Goal: Task Accomplishment & Management: Manage account settings

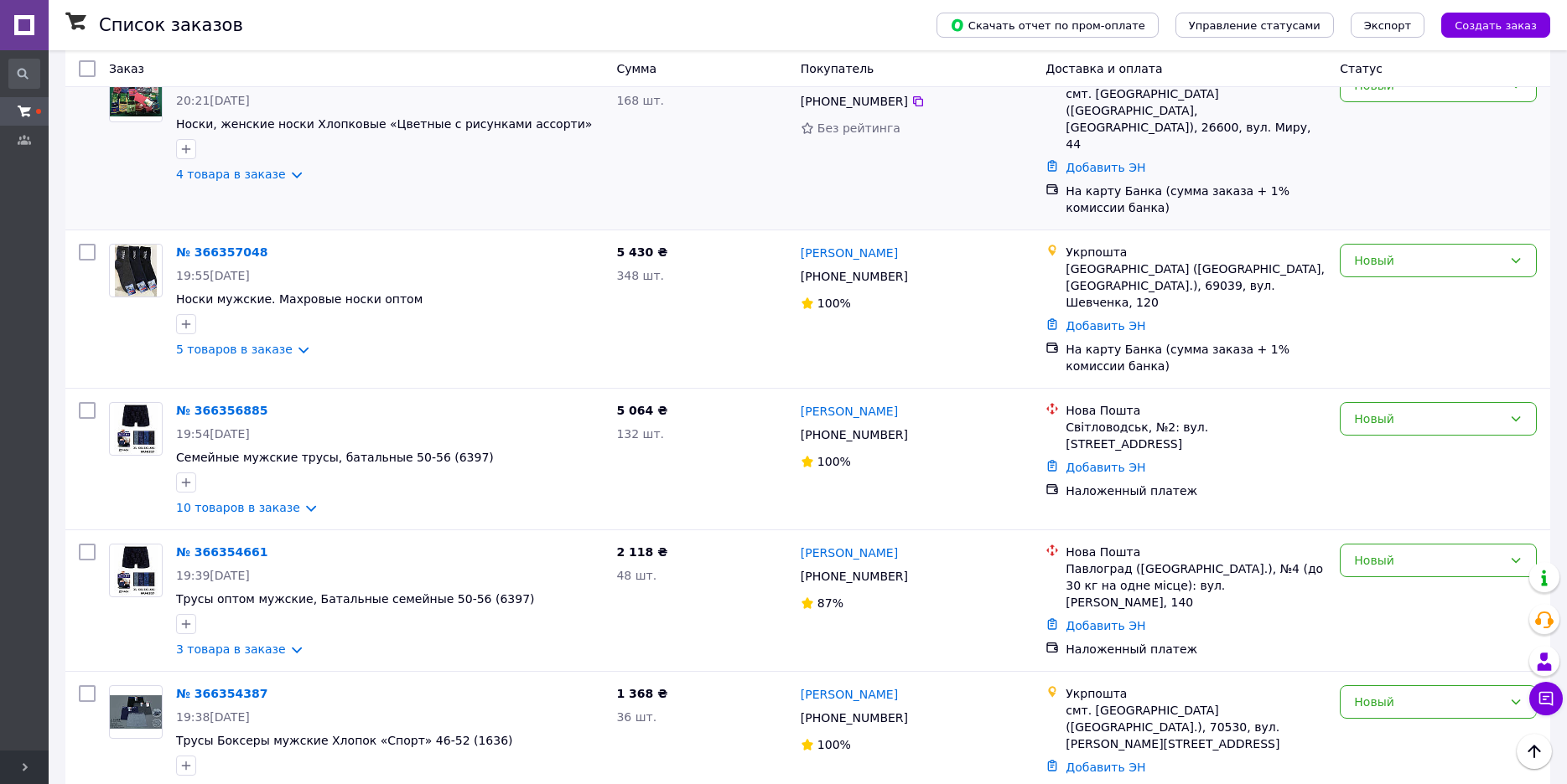
scroll to position [502, 0]
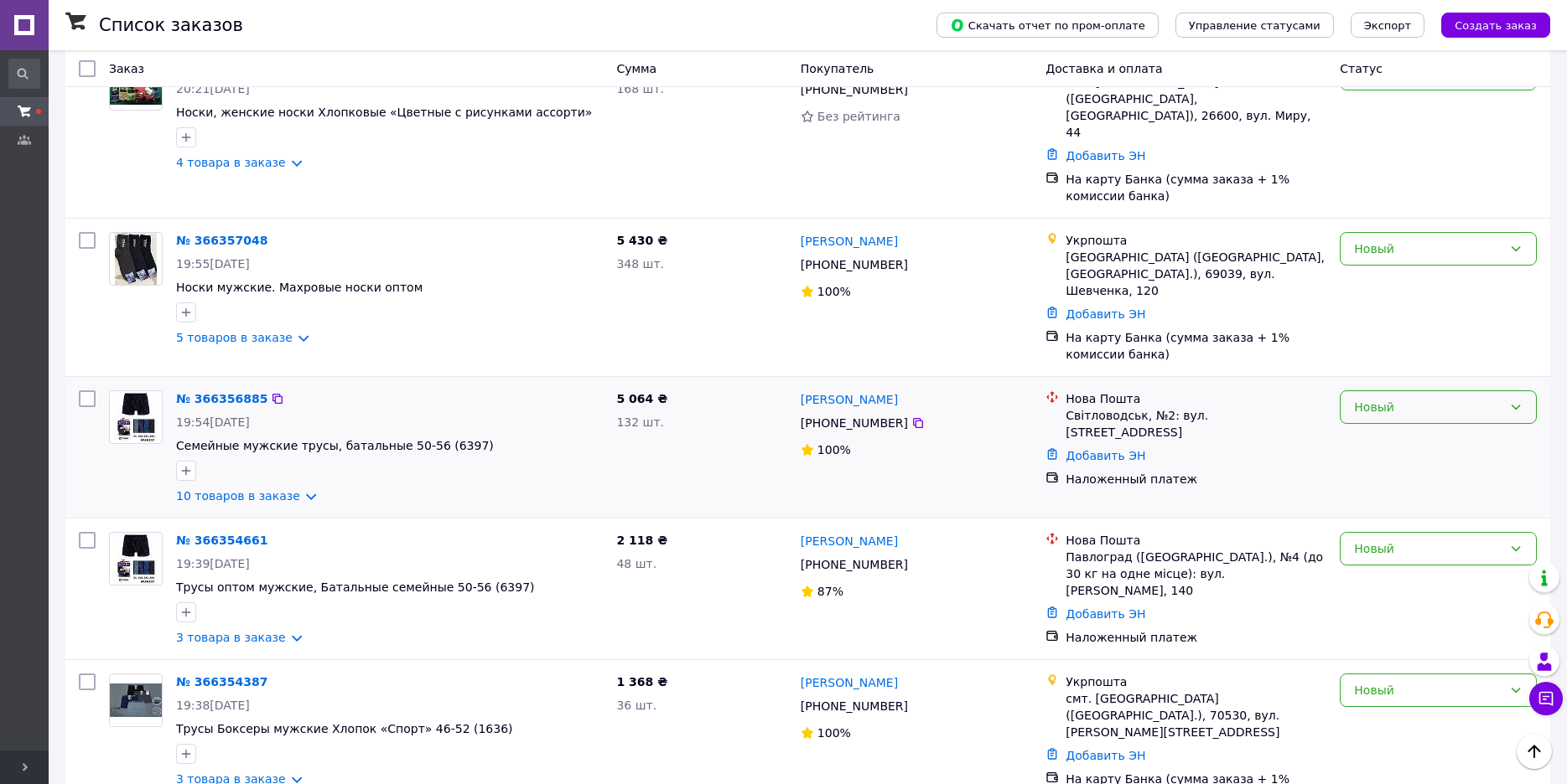
click at [1432, 398] on div "Новый" at bounding box center [1427, 407] width 148 height 19
click at [1403, 400] on li "Выполнен" at bounding box center [1438, 391] width 196 height 30
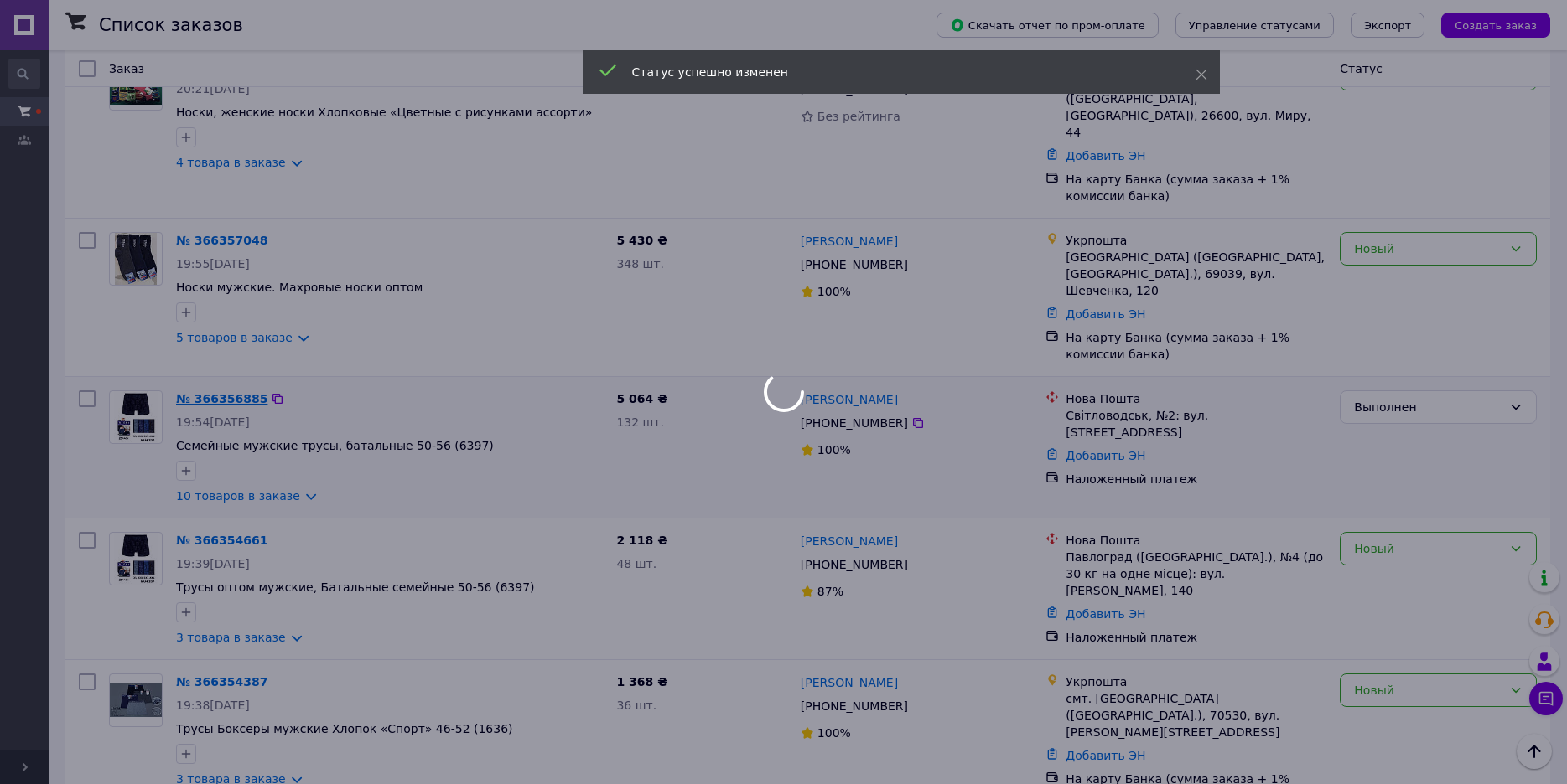
click at [206, 320] on body "Оптовая компания "Платки и шарфы" - нижнее белье, трусы, бюстгальтеры, носки Ва…" at bounding box center [784, 479] width 1567 height 1963
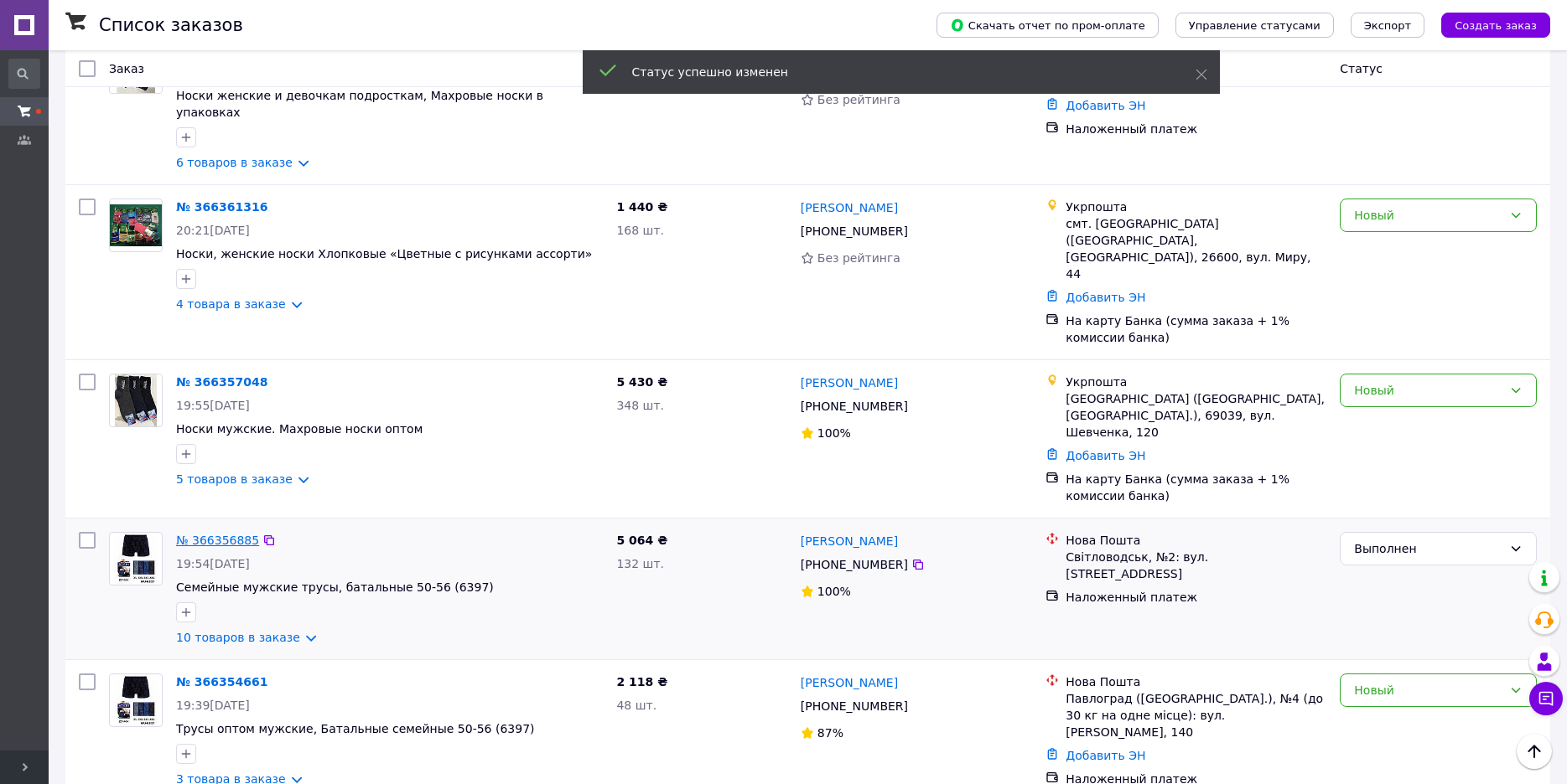
scroll to position [644, 0]
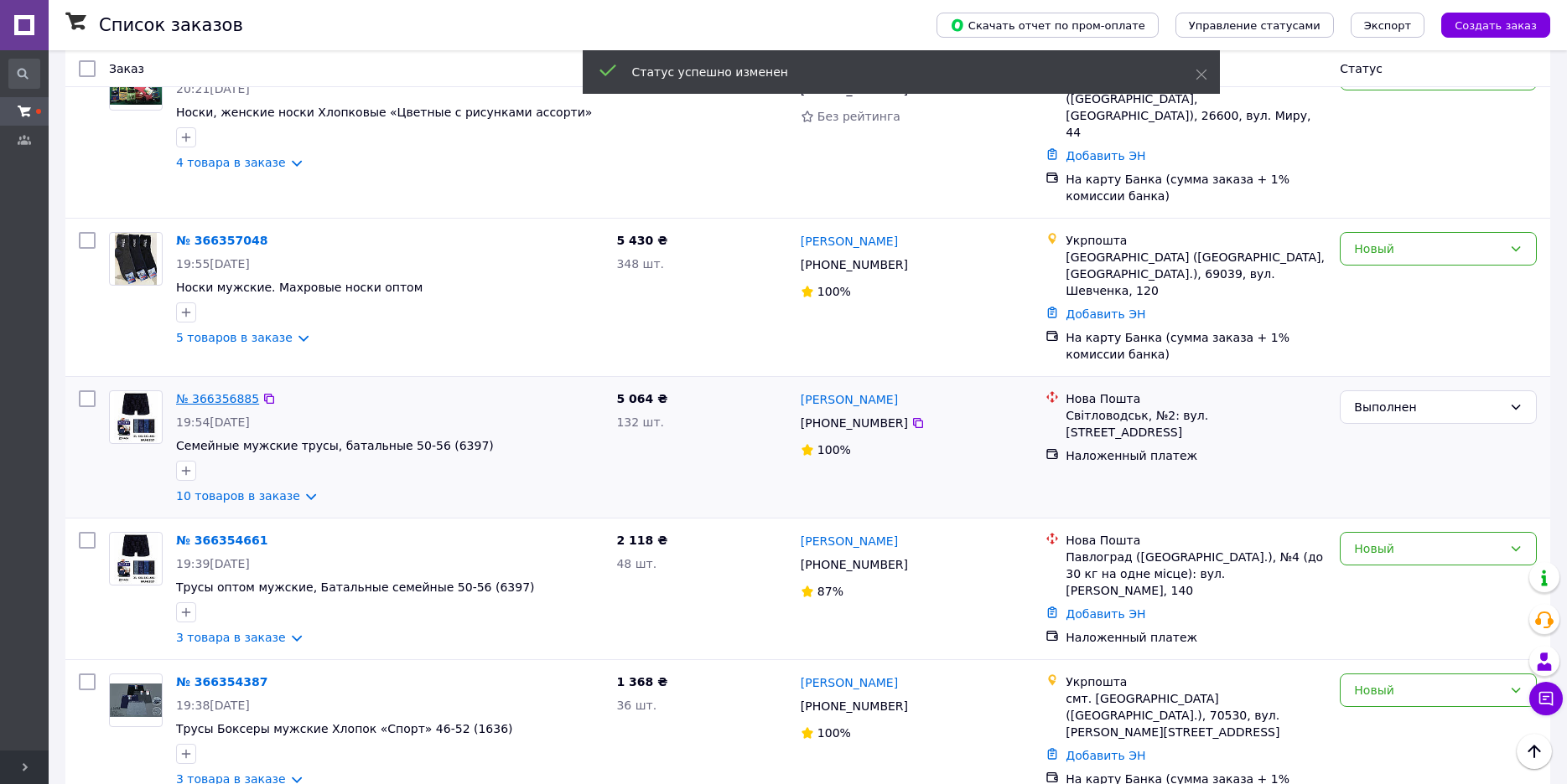
click at [207, 392] on link "№ 366356885" at bounding box center [217, 399] width 83 height 14
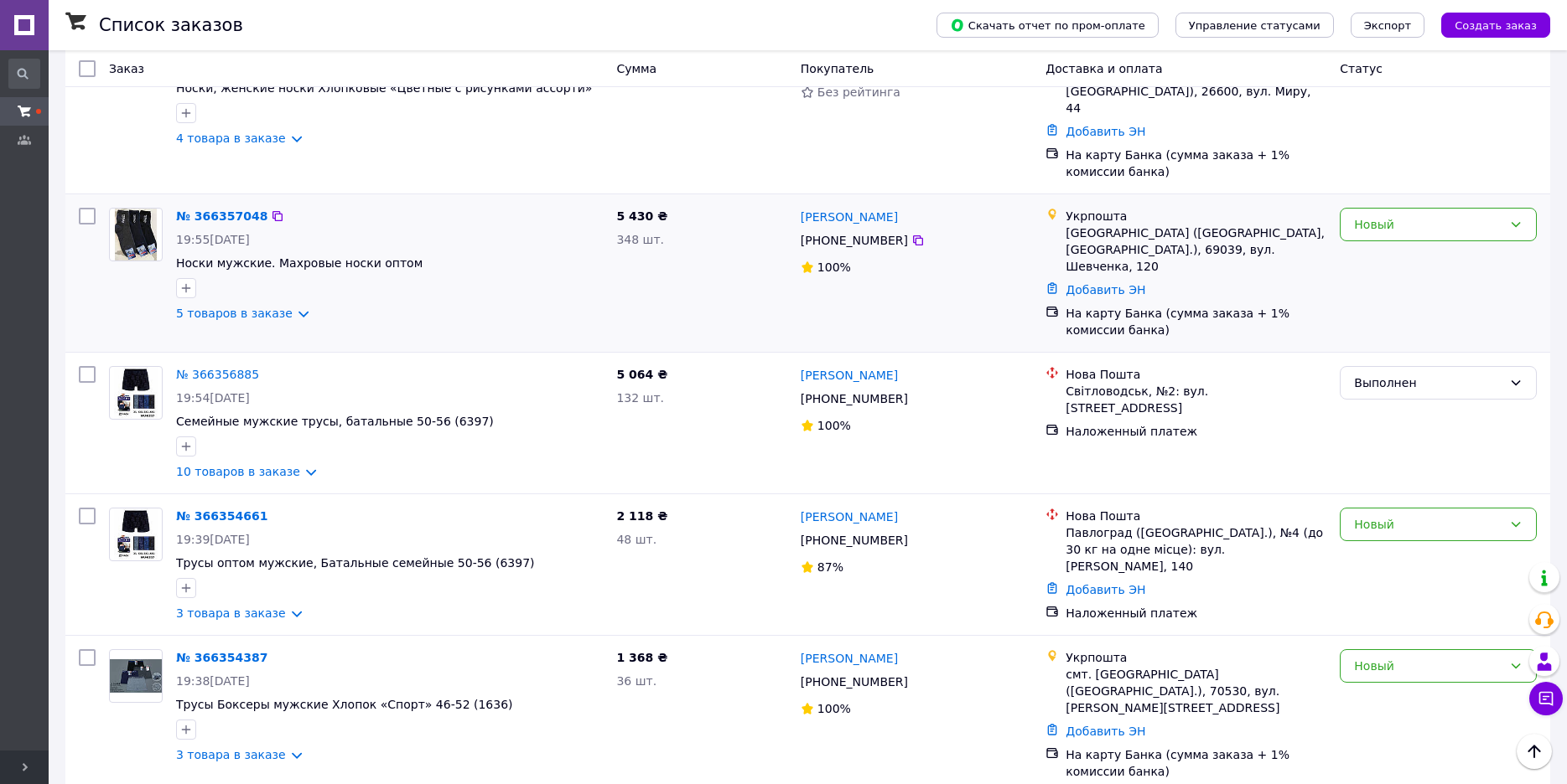
scroll to position [670, 0]
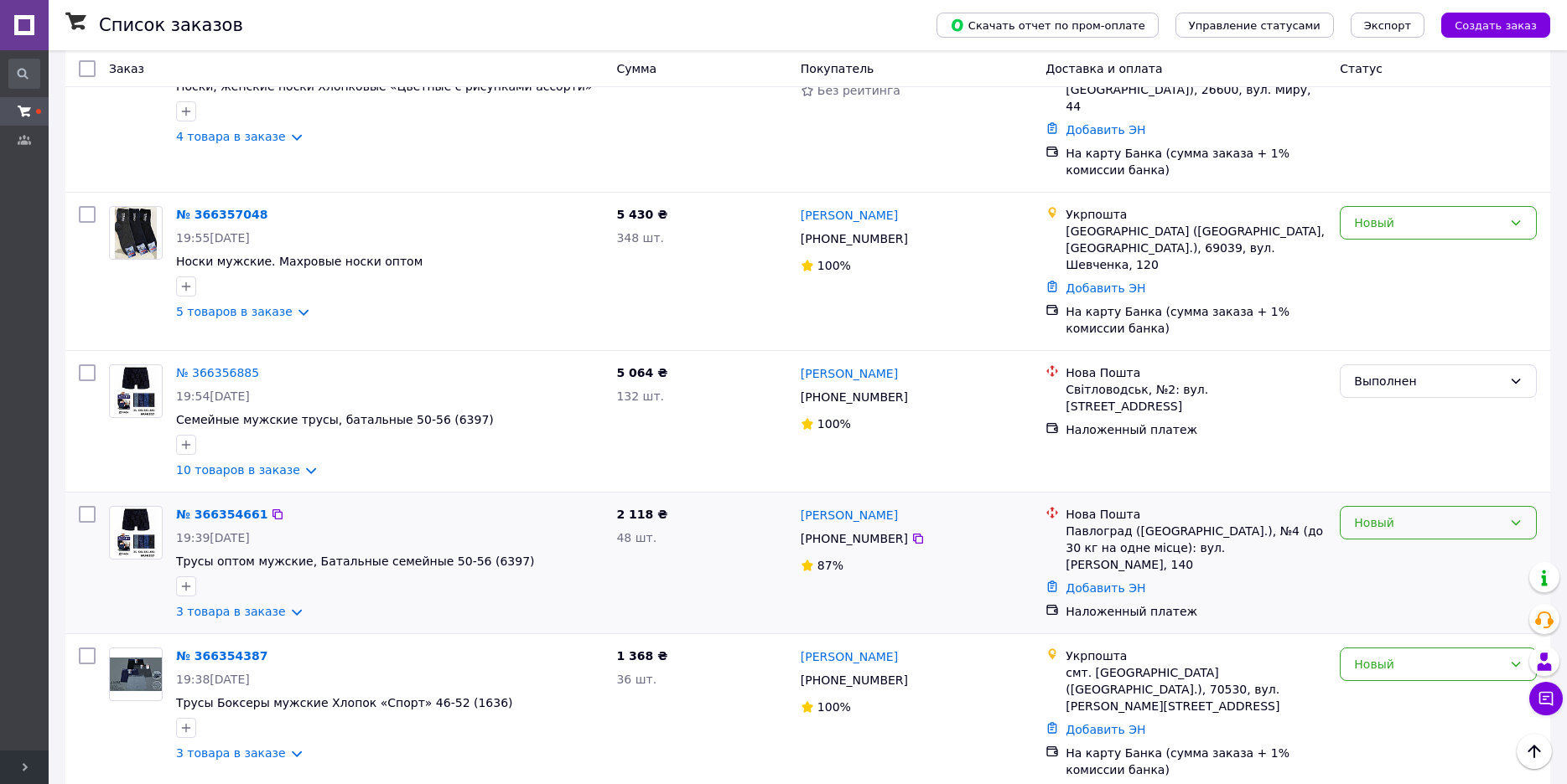
click at [1402, 513] on div "Новый" at bounding box center [1427, 522] width 148 height 19
click at [1385, 508] on li "Выполнен" at bounding box center [1438, 507] width 196 height 30
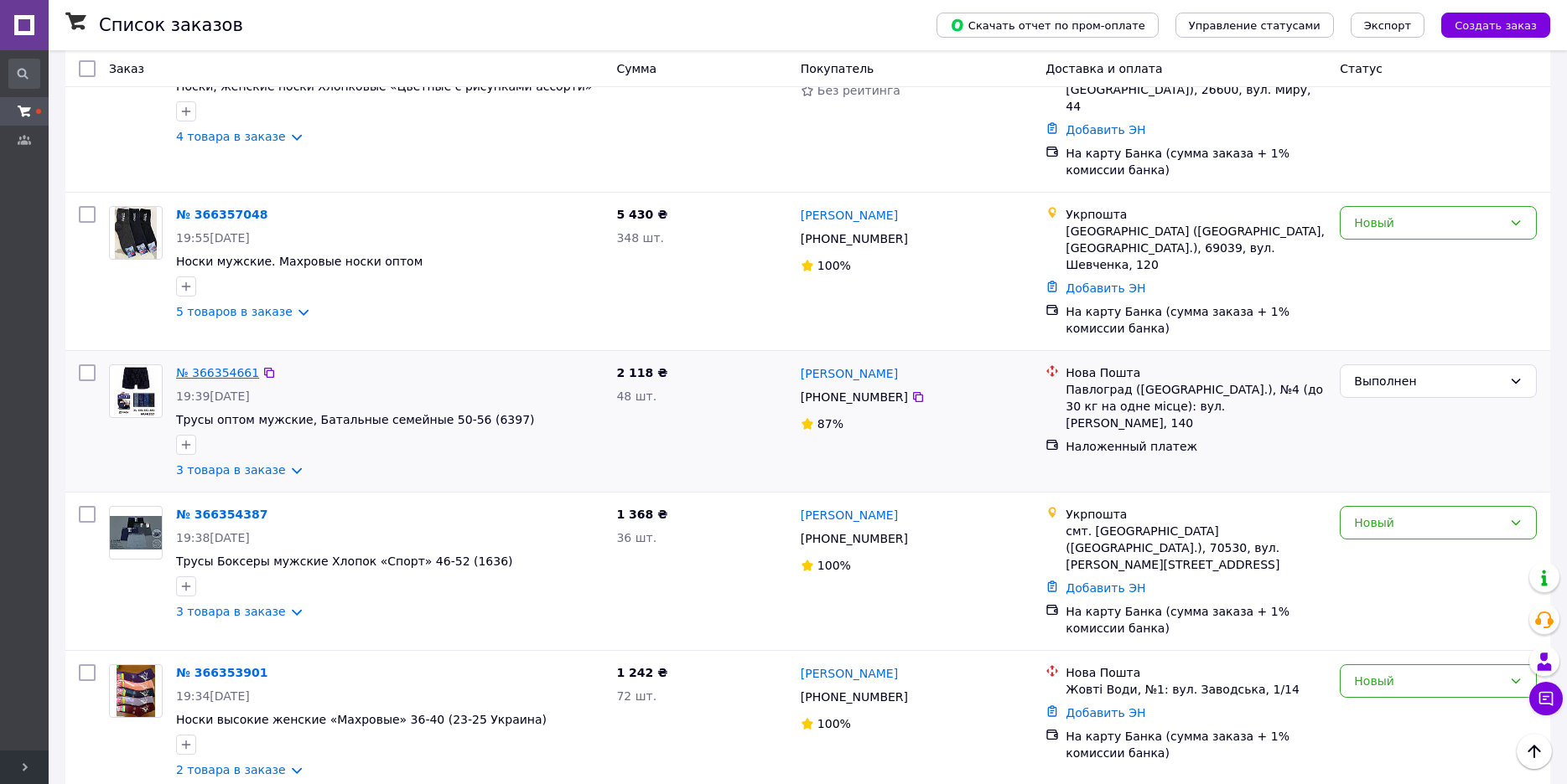
click at [221, 366] on link "№ 366354661" at bounding box center [217, 373] width 83 height 14
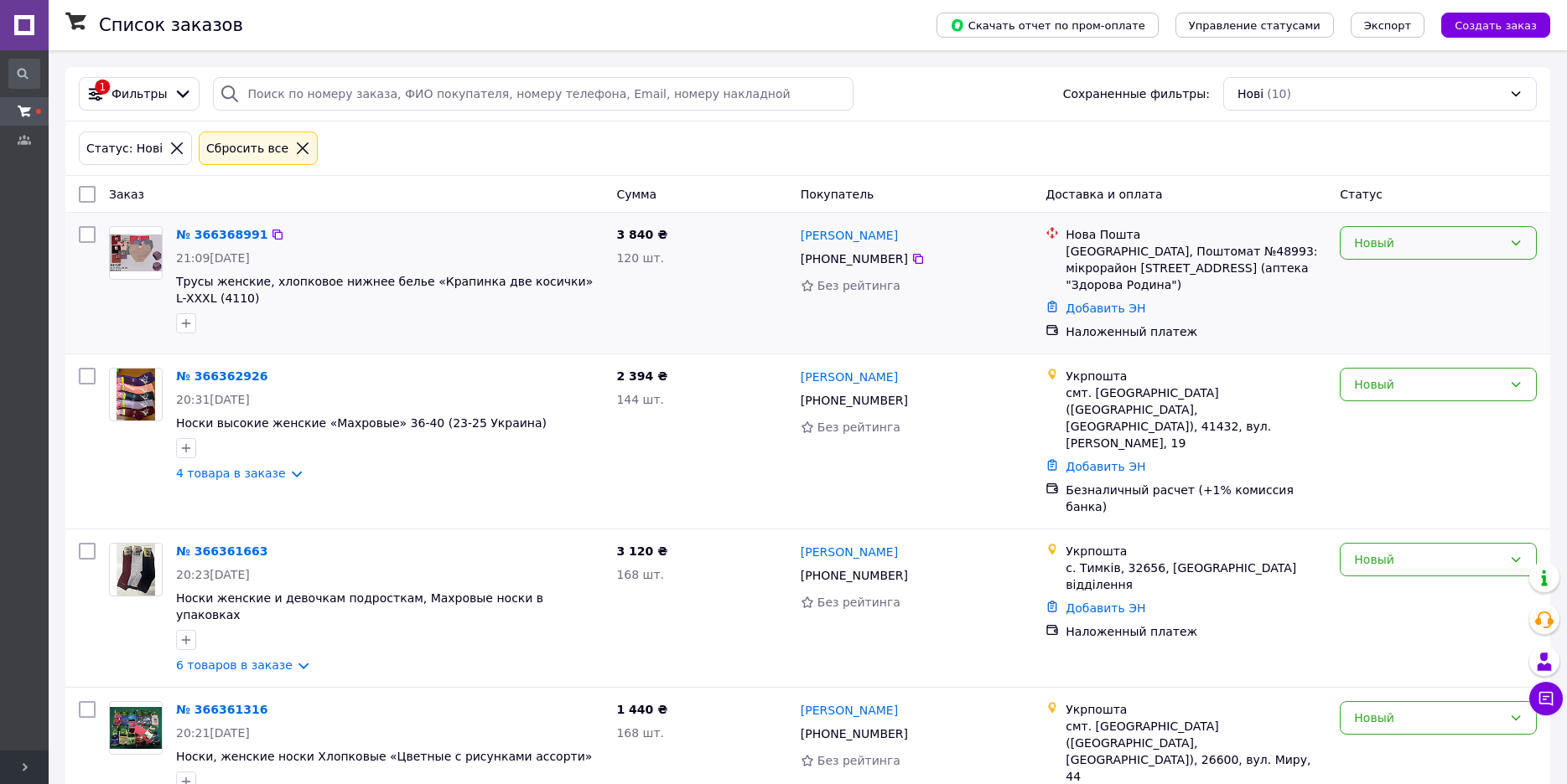
click at [1397, 244] on div "Новый" at bounding box center [1427, 242] width 148 height 19
click at [1394, 308] on li "Выполнен" at bounding box center [1438, 310] width 196 height 30
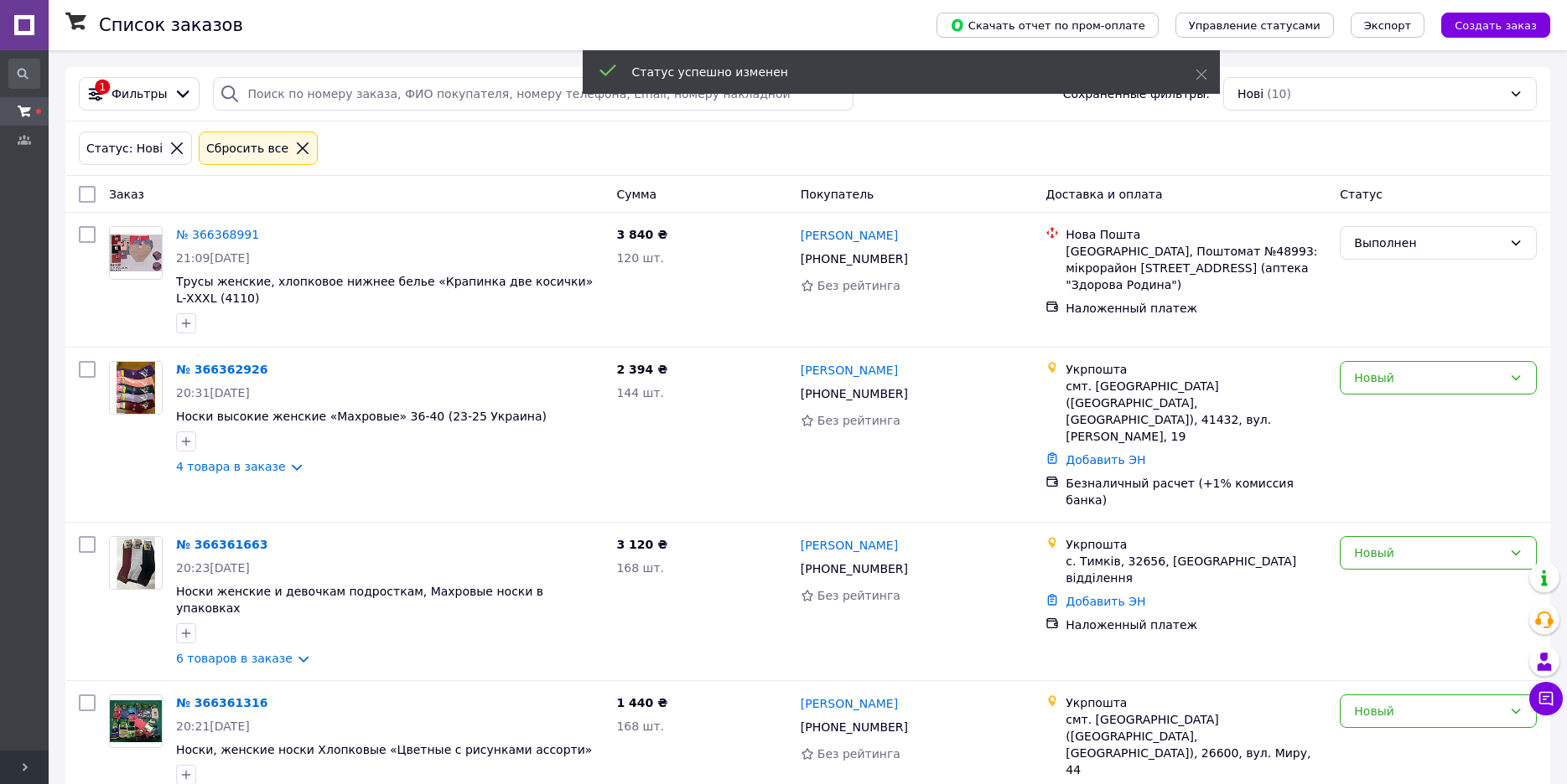
click at [216, 232] on link "№ 366368991" at bounding box center [217, 235] width 83 height 14
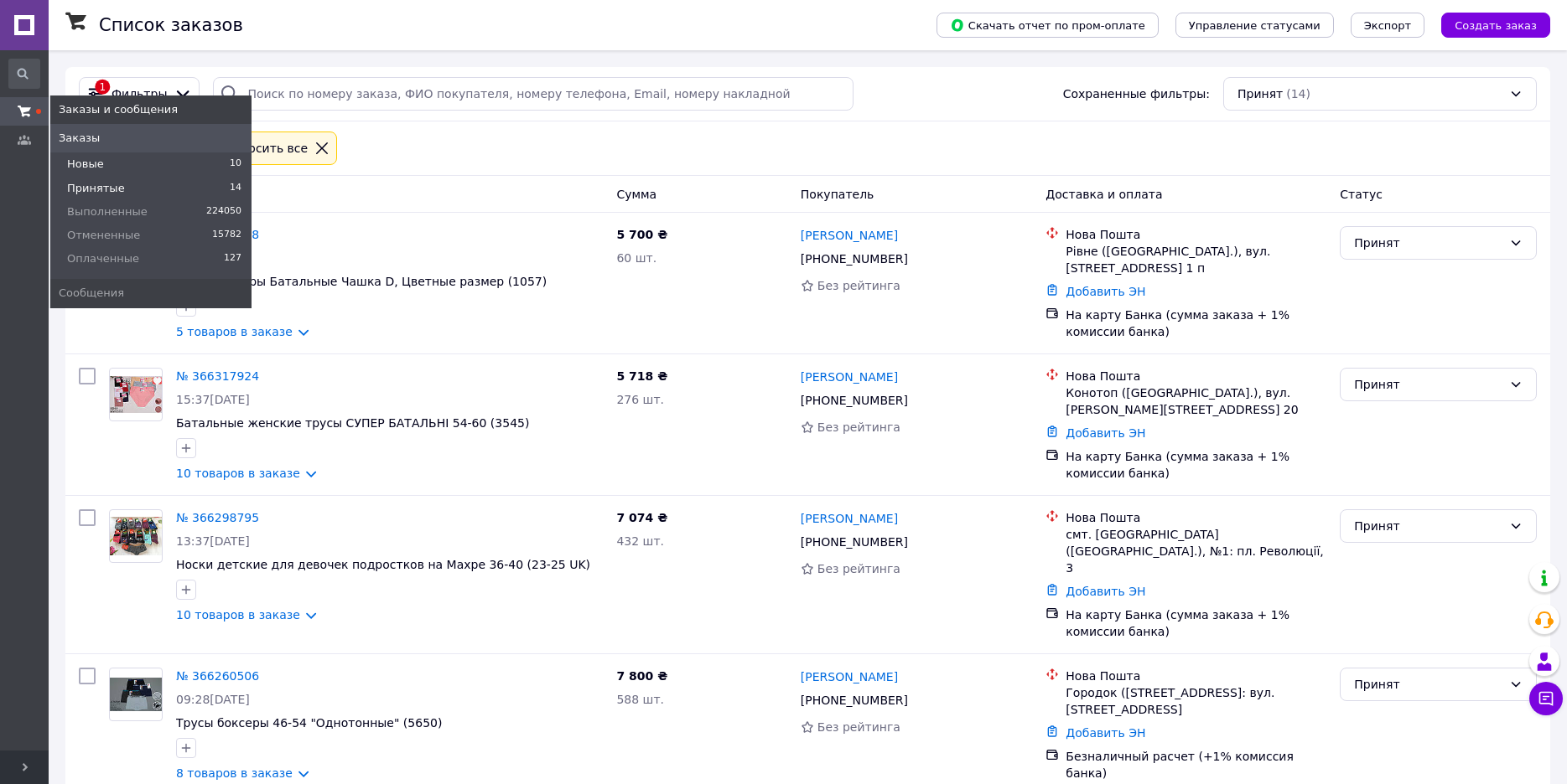
click at [91, 161] on span "Новые" at bounding box center [85, 164] width 37 height 15
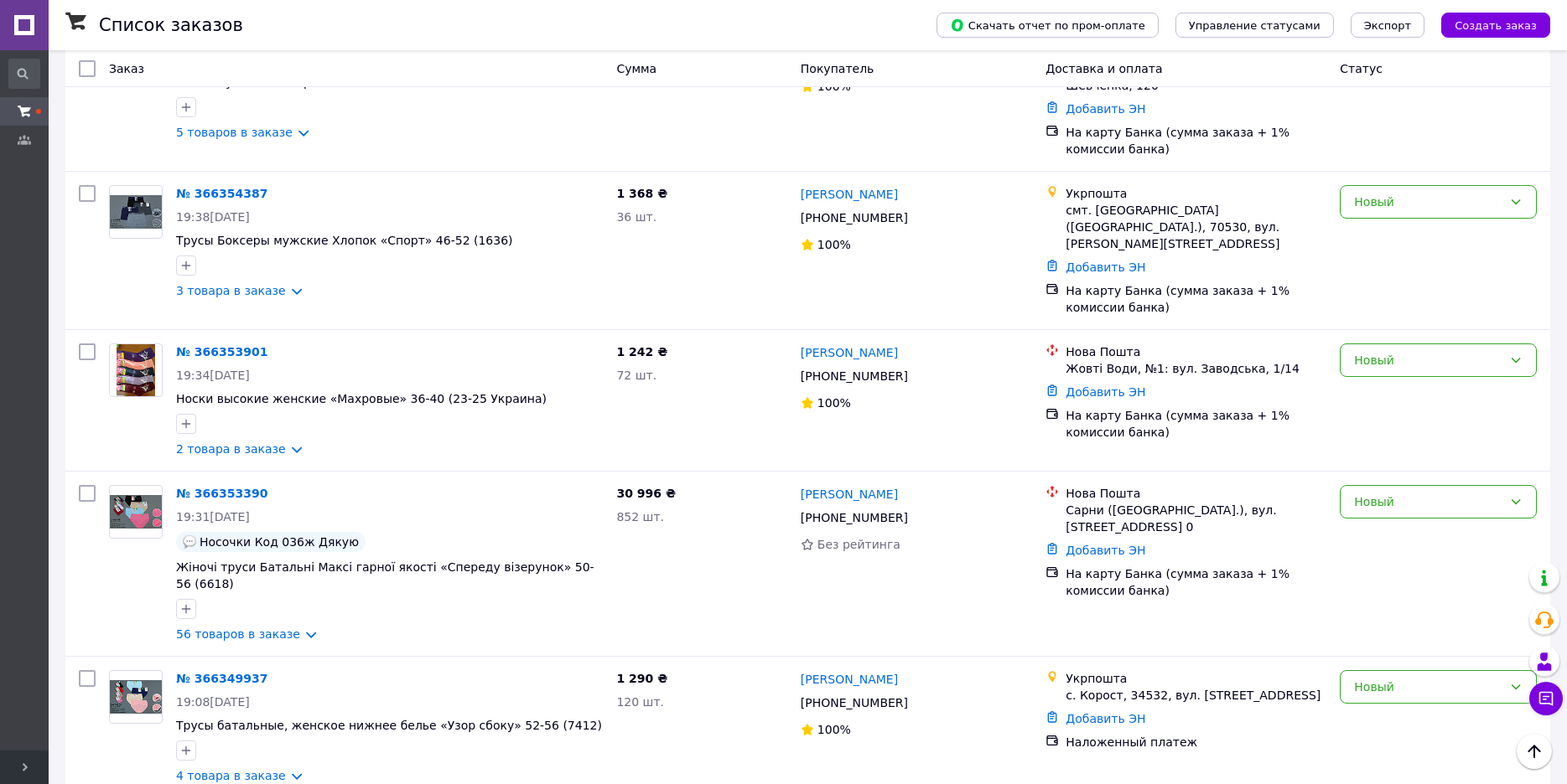
scroll to position [917, 0]
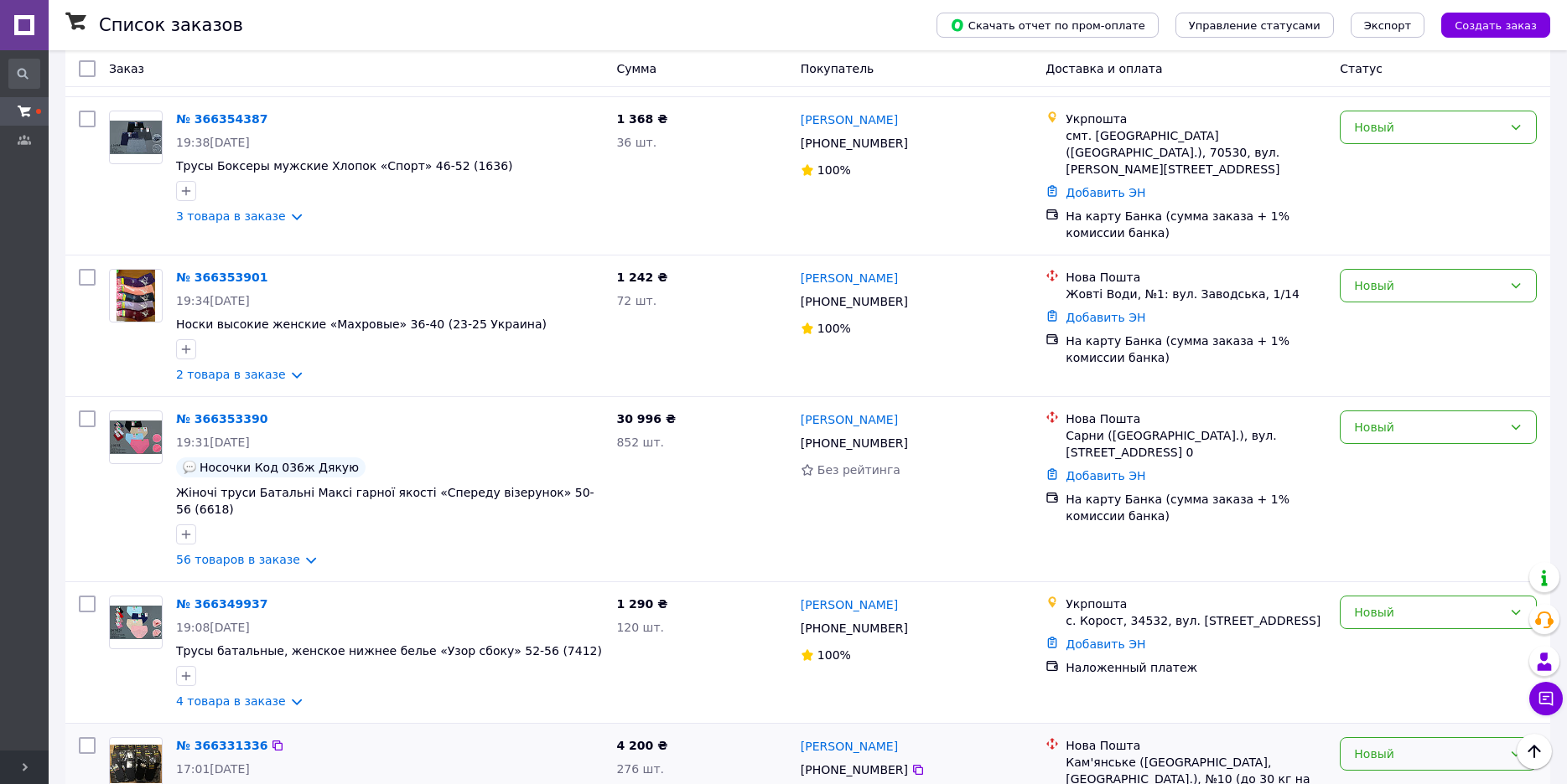
click at [1376, 744] on div "Новый" at bounding box center [1427, 753] width 148 height 19
click at [1372, 675] on li "Принят" at bounding box center [1438, 676] width 196 height 30
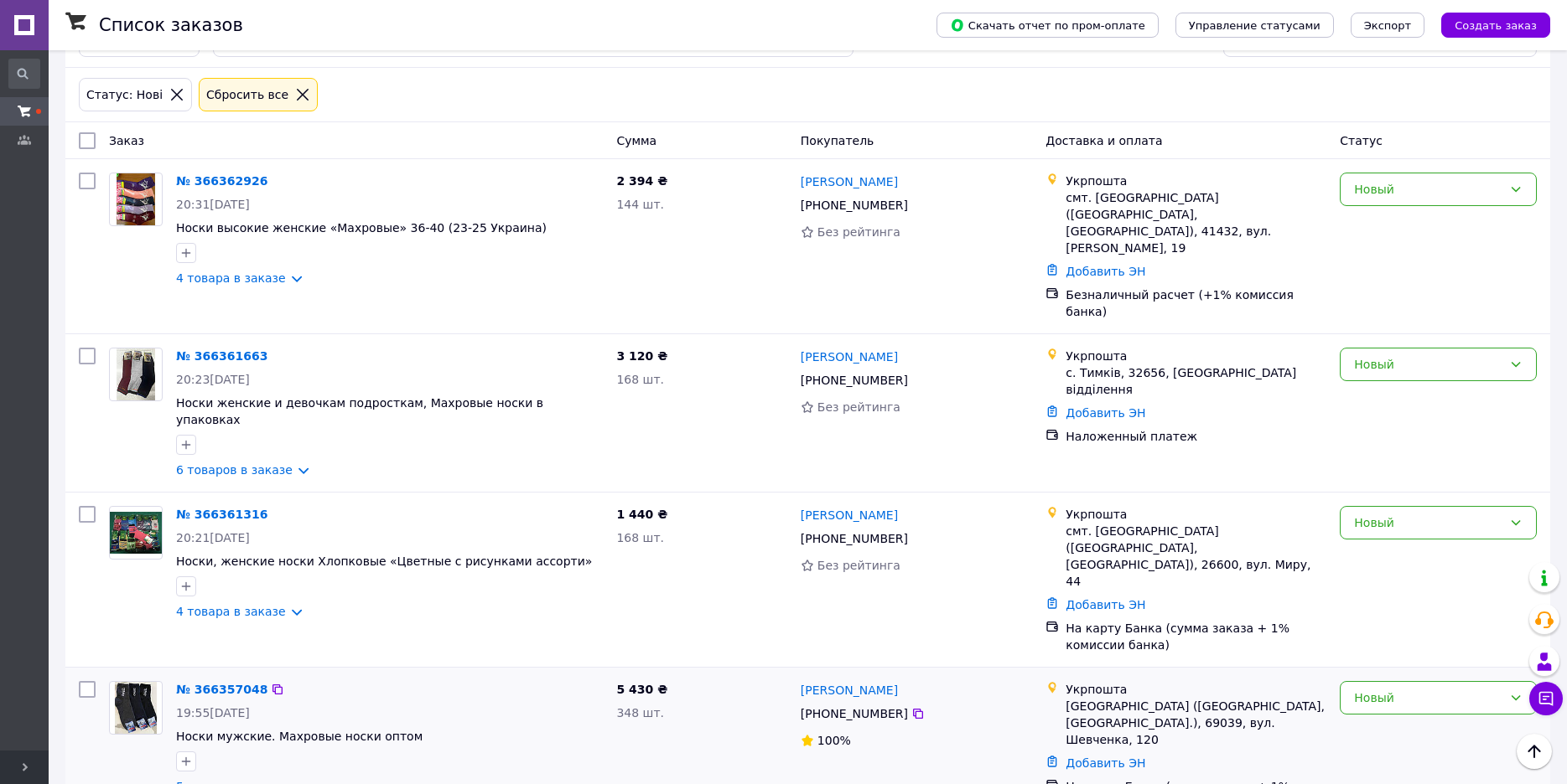
scroll to position [29, 0]
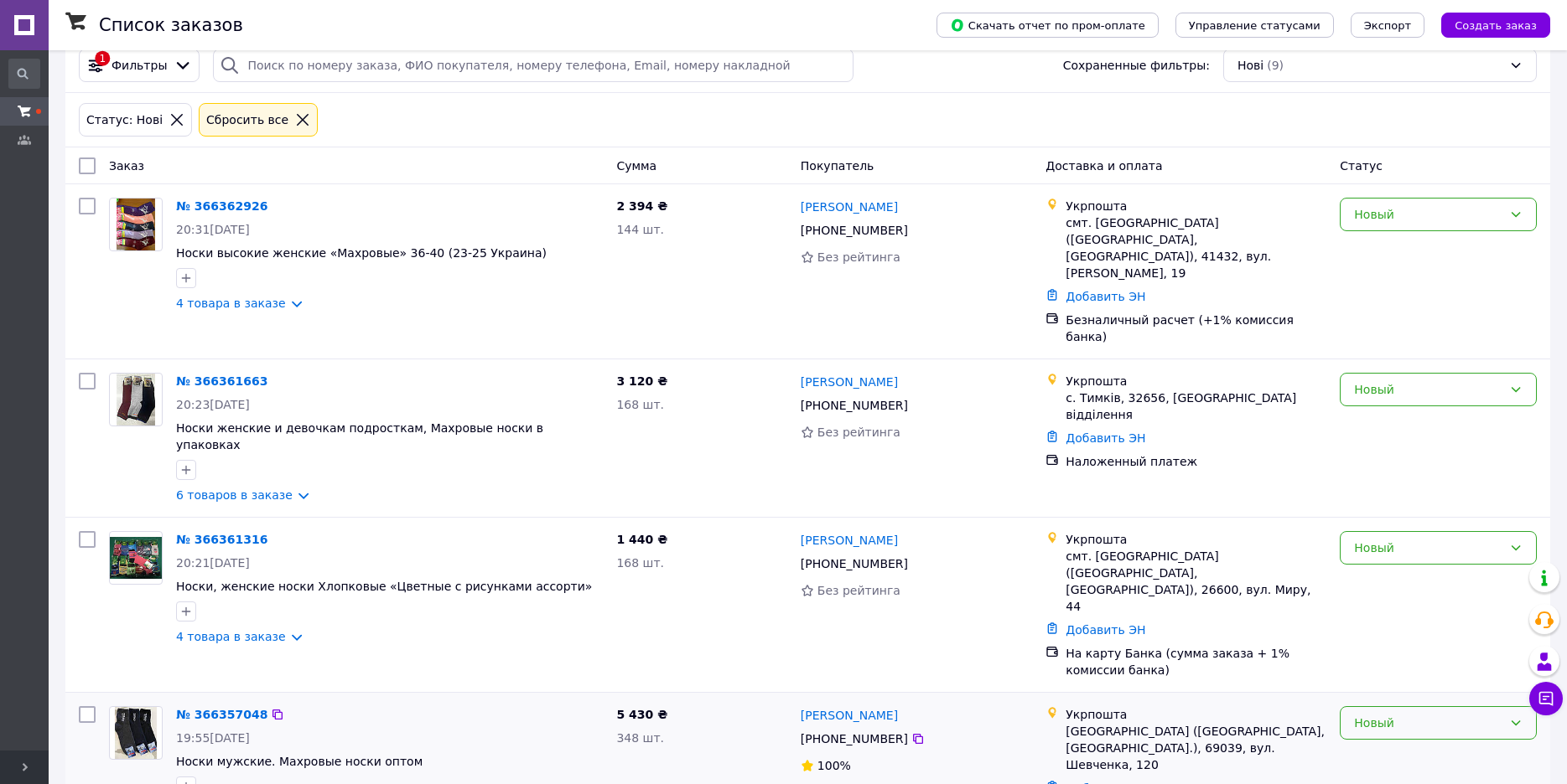
click at [1410, 707] on div "Новый" at bounding box center [1438, 723] width 197 height 34
click at [1384, 536] on li "Принят" at bounding box center [1438, 531] width 196 height 30
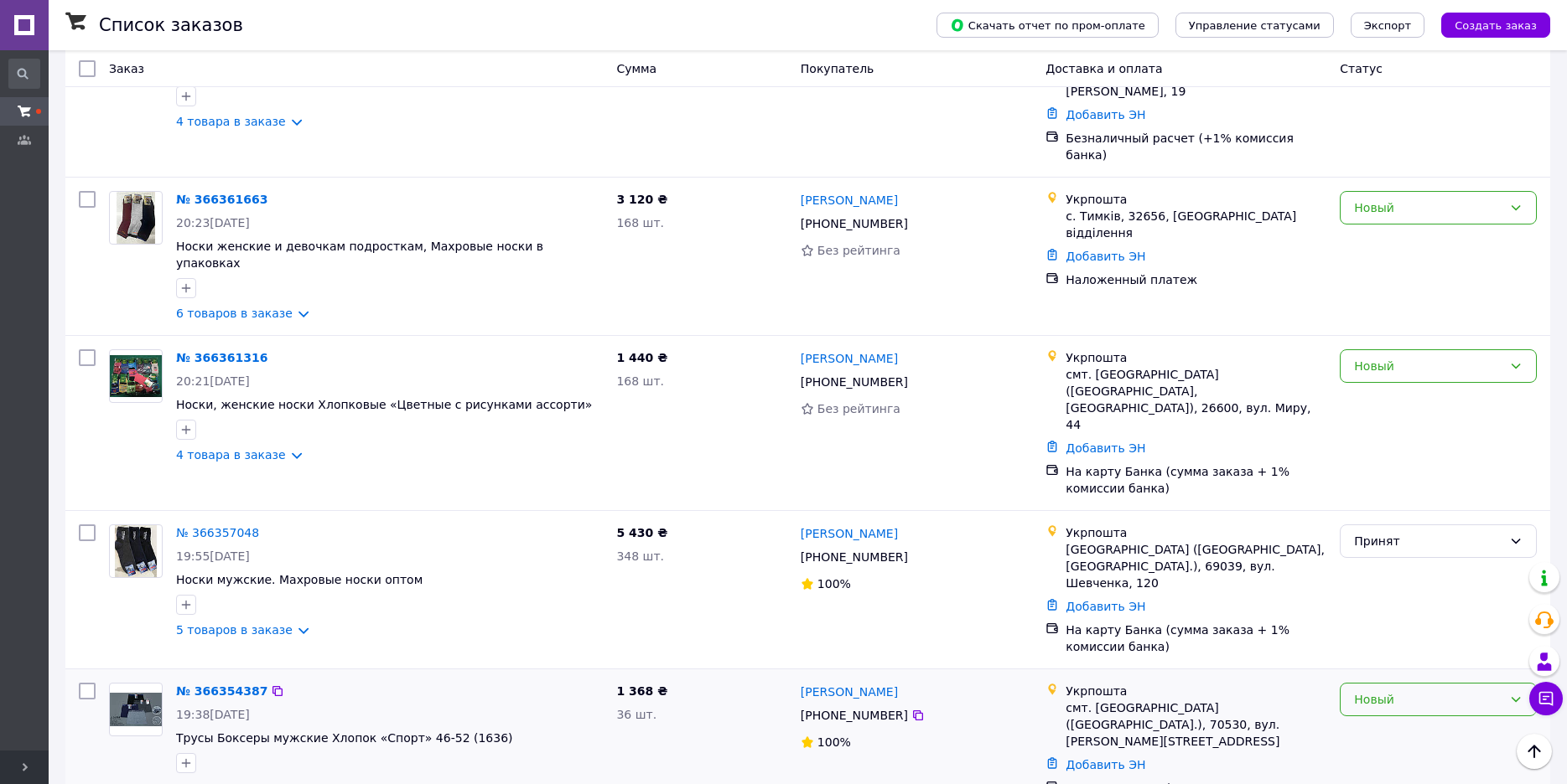
scroll to position [205, 0]
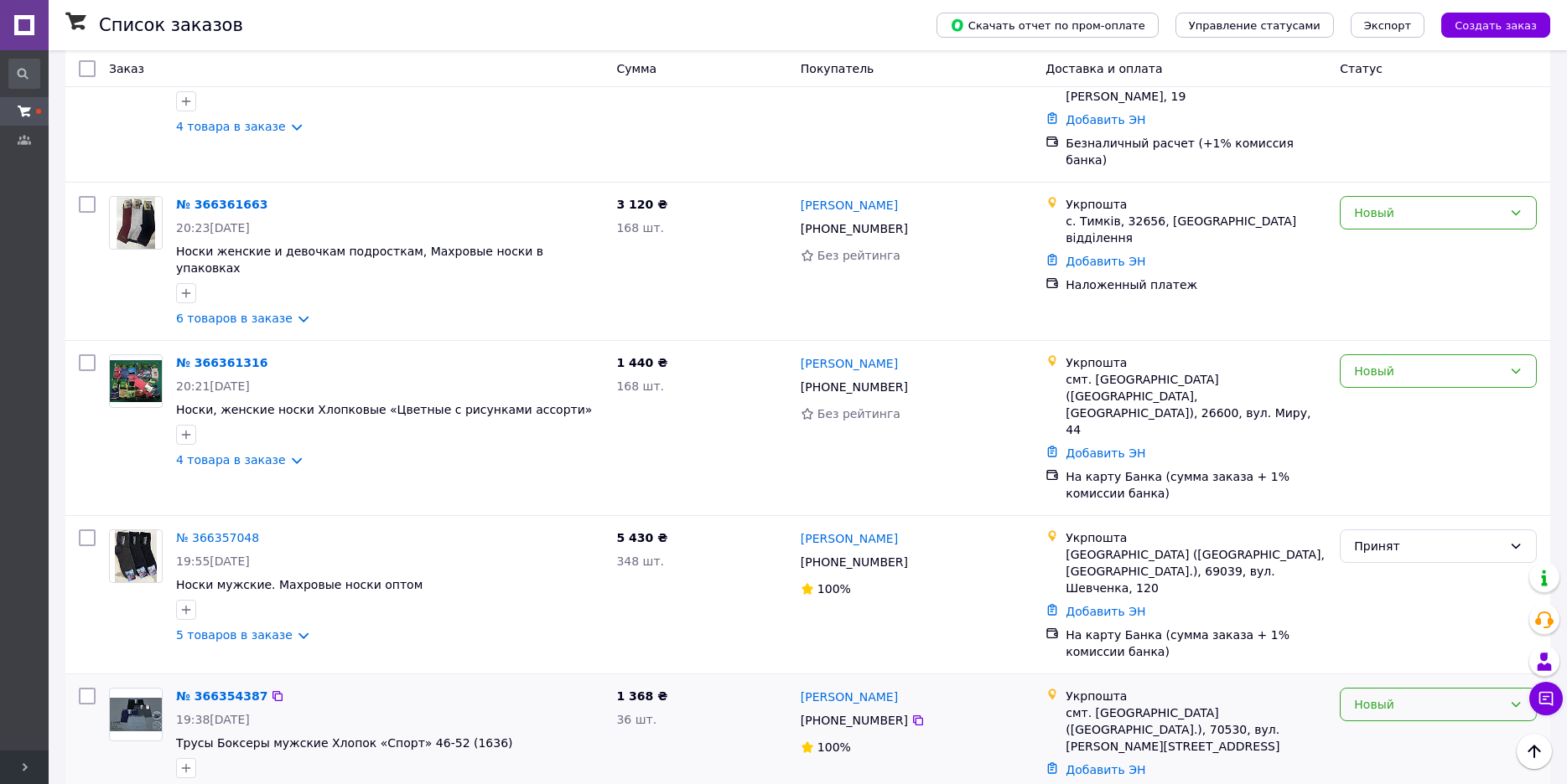
click at [1395, 696] on div "Новый" at bounding box center [1427, 705] width 148 height 19
click at [1379, 660] on li "Принят" at bounding box center [1438, 658] width 196 height 30
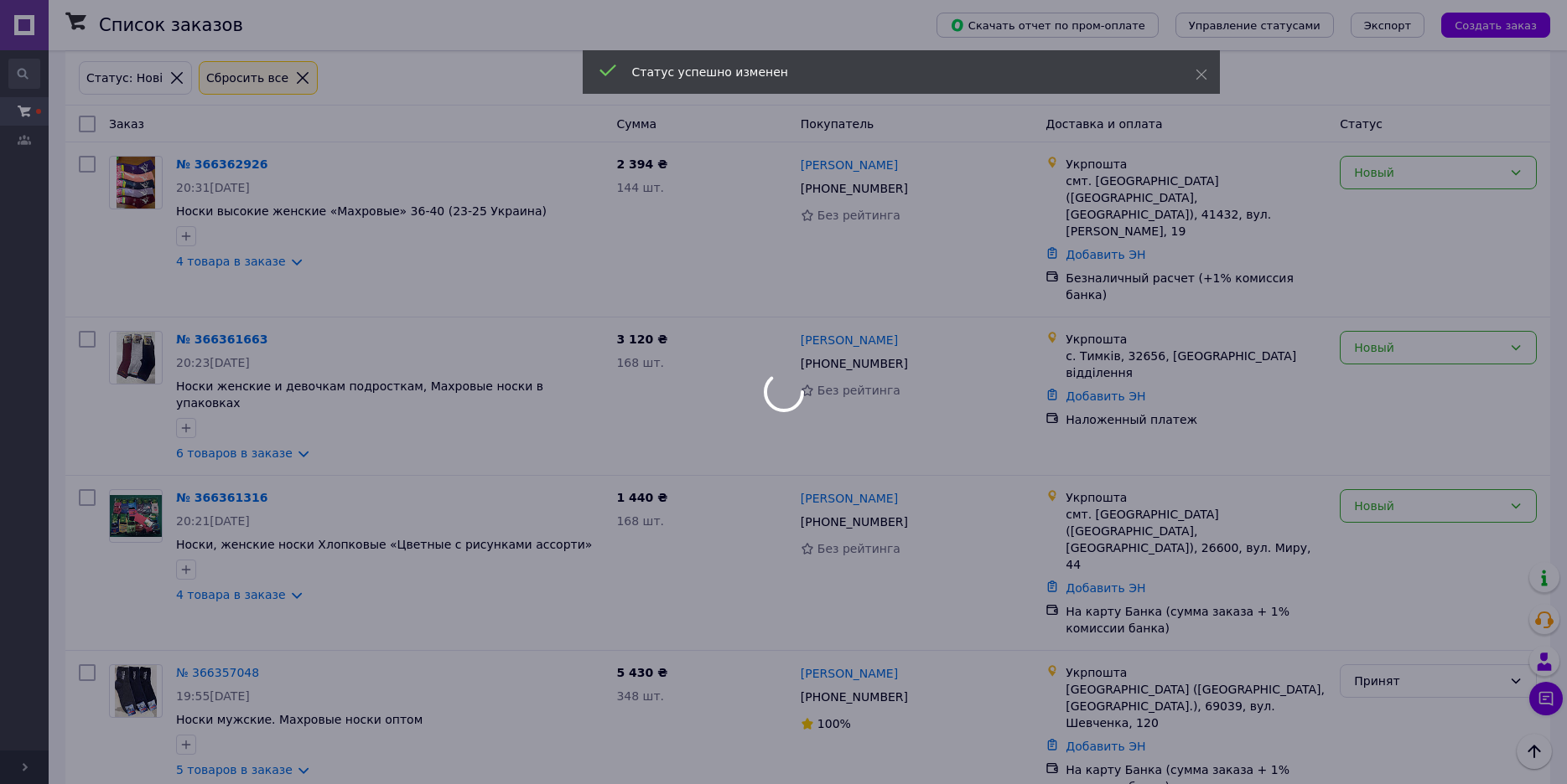
scroll to position [38, 0]
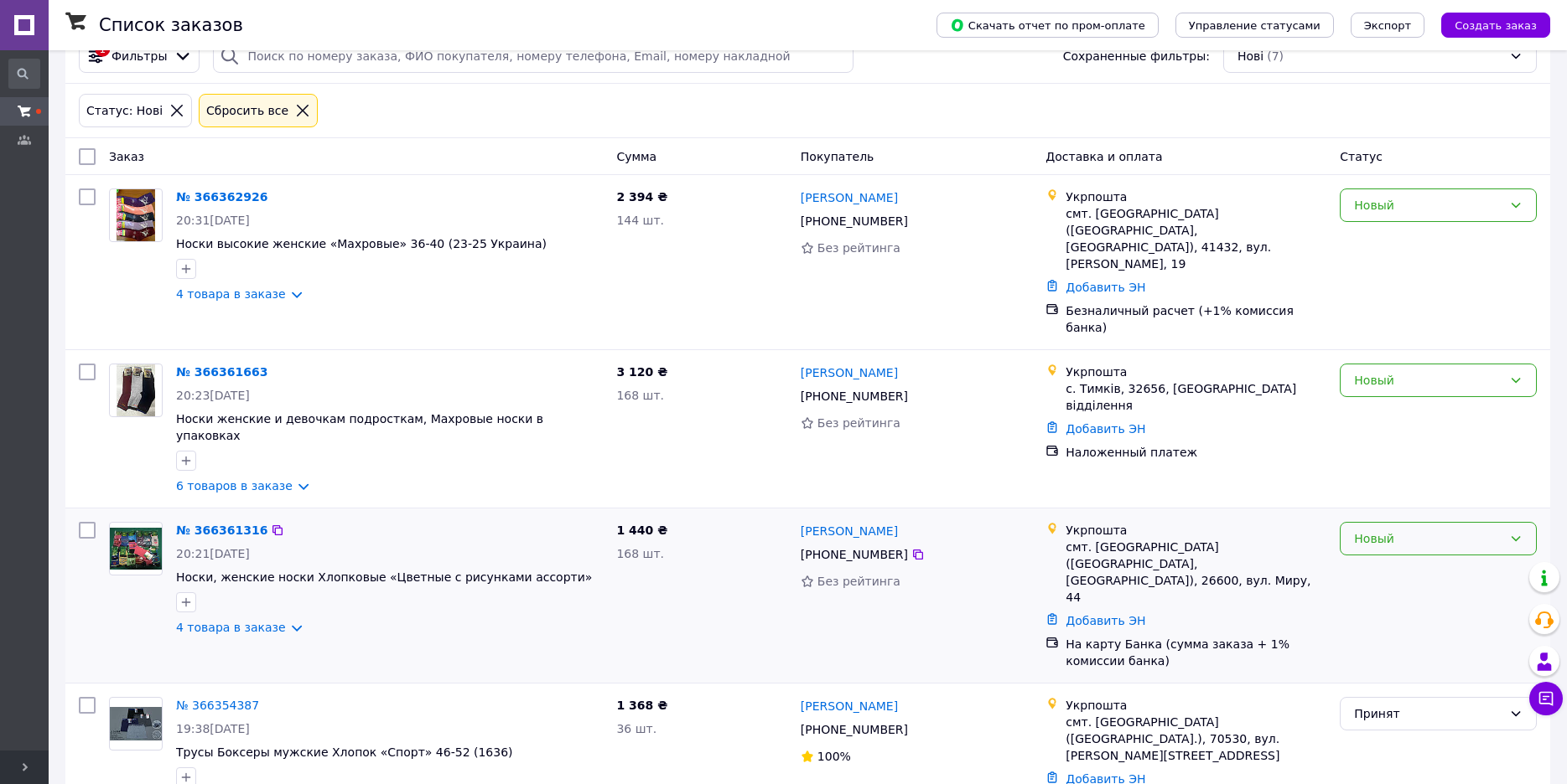
drag, startPoint x: 1413, startPoint y: 488, endPoint x: 1400, endPoint y: 500, distance: 17.7
click at [1412, 529] on div "Новый" at bounding box center [1427, 538] width 148 height 19
click at [1381, 520] on li "Принят" at bounding box center [1438, 526] width 196 height 30
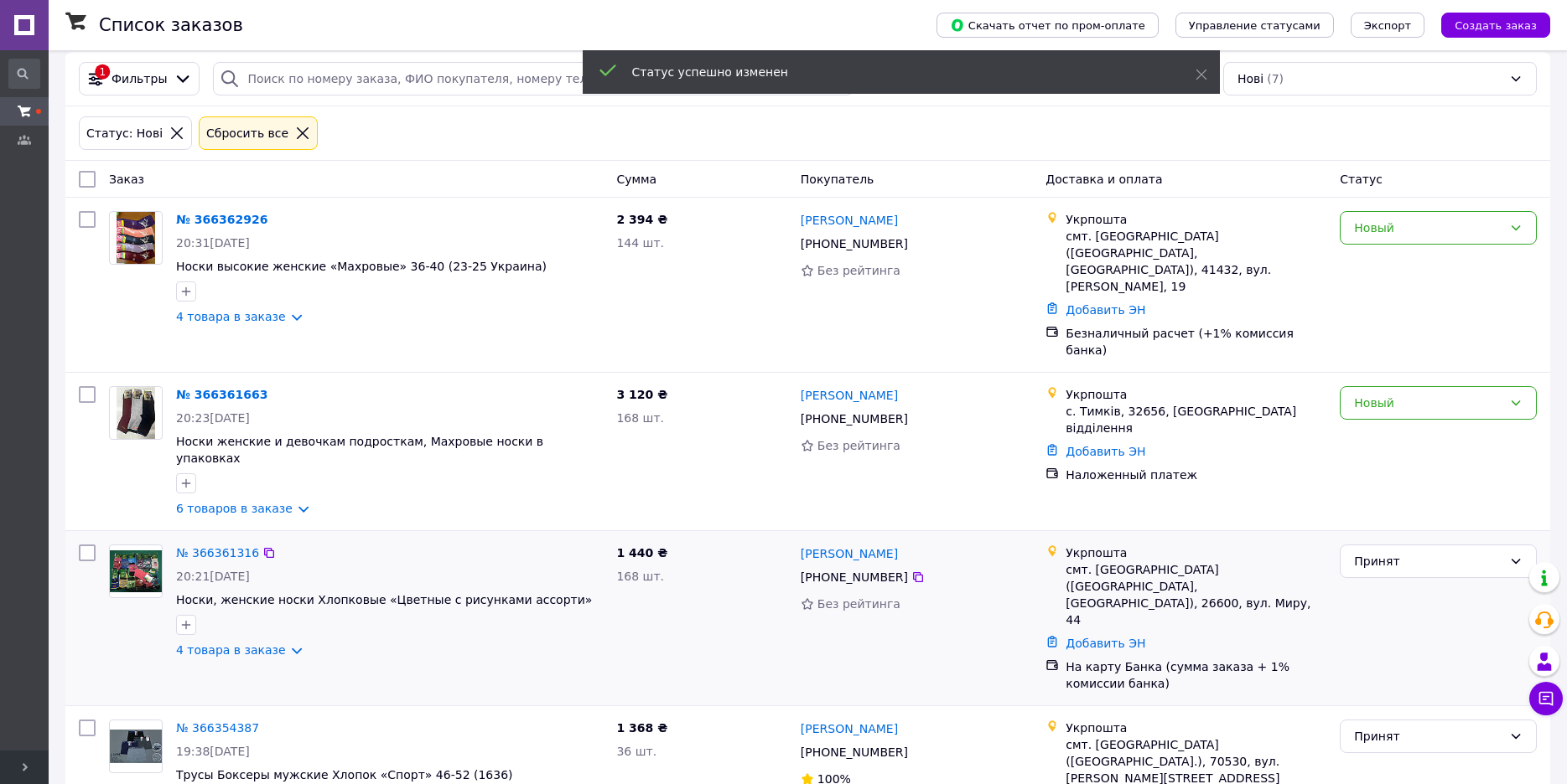
scroll to position [0, 0]
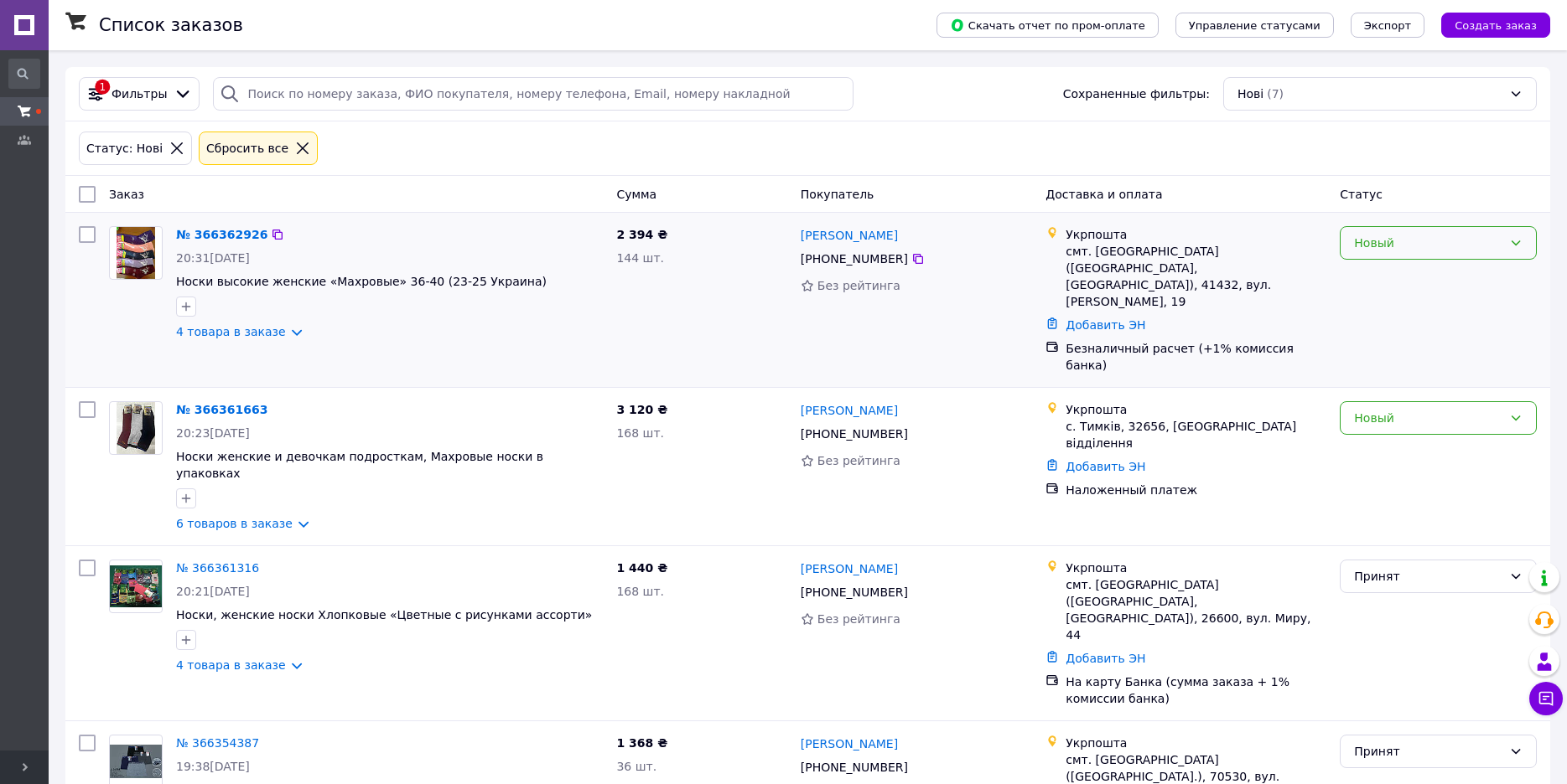
click at [1390, 242] on div "Новый" at bounding box center [1427, 242] width 148 height 19
click at [1381, 271] on li "Принят" at bounding box center [1438, 280] width 196 height 30
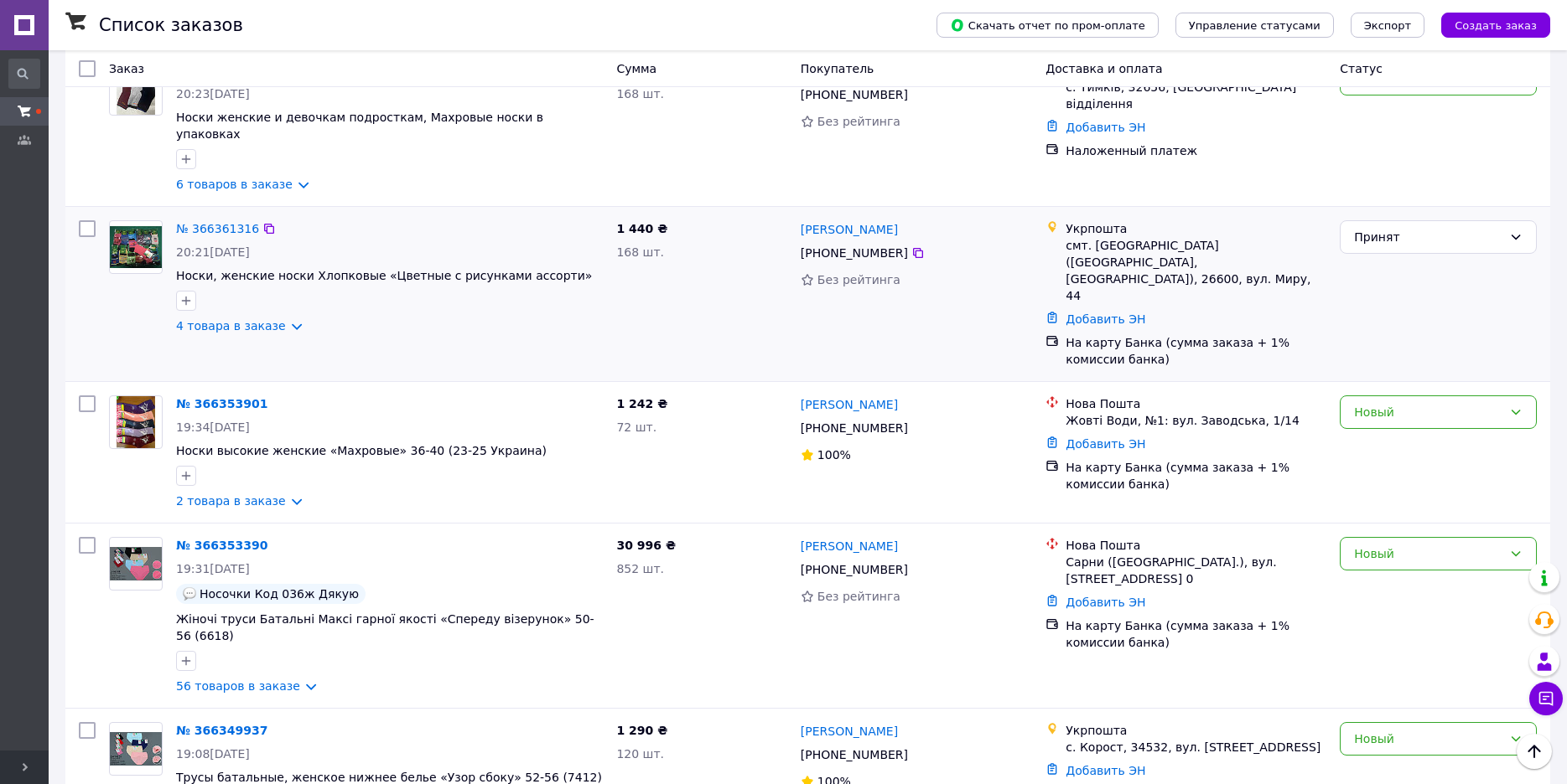
scroll to position [340, 0]
click at [1387, 388] on div "Новый" at bounding box center [1438, 452] width 211 height 127
click at [1388, 395] on div "Новый" at bounding box center [1438, 412] width 197 height 34
click at [1382, 376] on li "Принят" at bounding box center [1438, 382] width 196 height 30
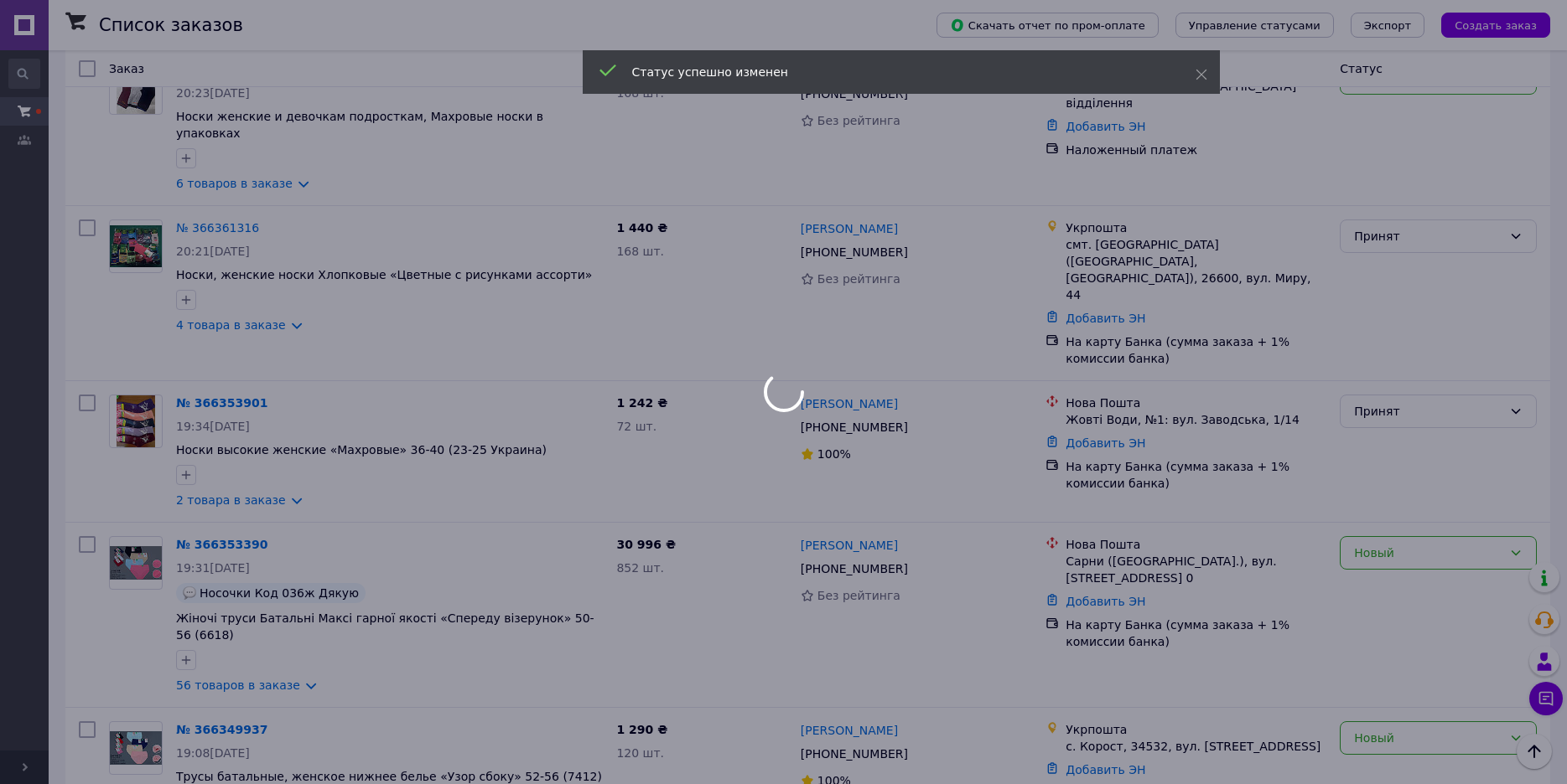
scroll to position [41, 0]
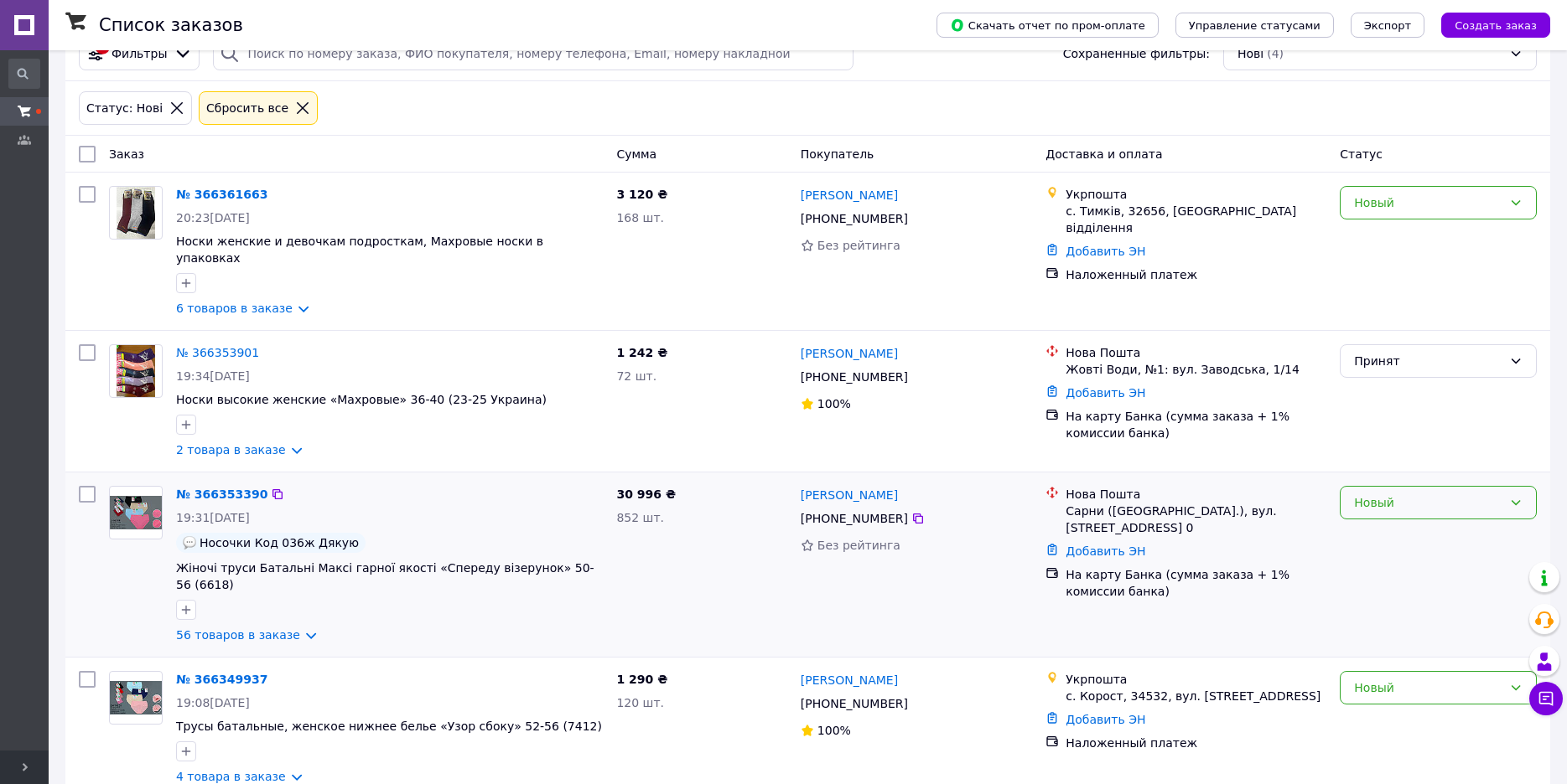
click at [1379, 493] on div "Новый" at bounding box center [1427, 502] width 148 height 19
click at [1375, 518] on li "Принят" at bounding box center [1438, 523] width 196 height 30
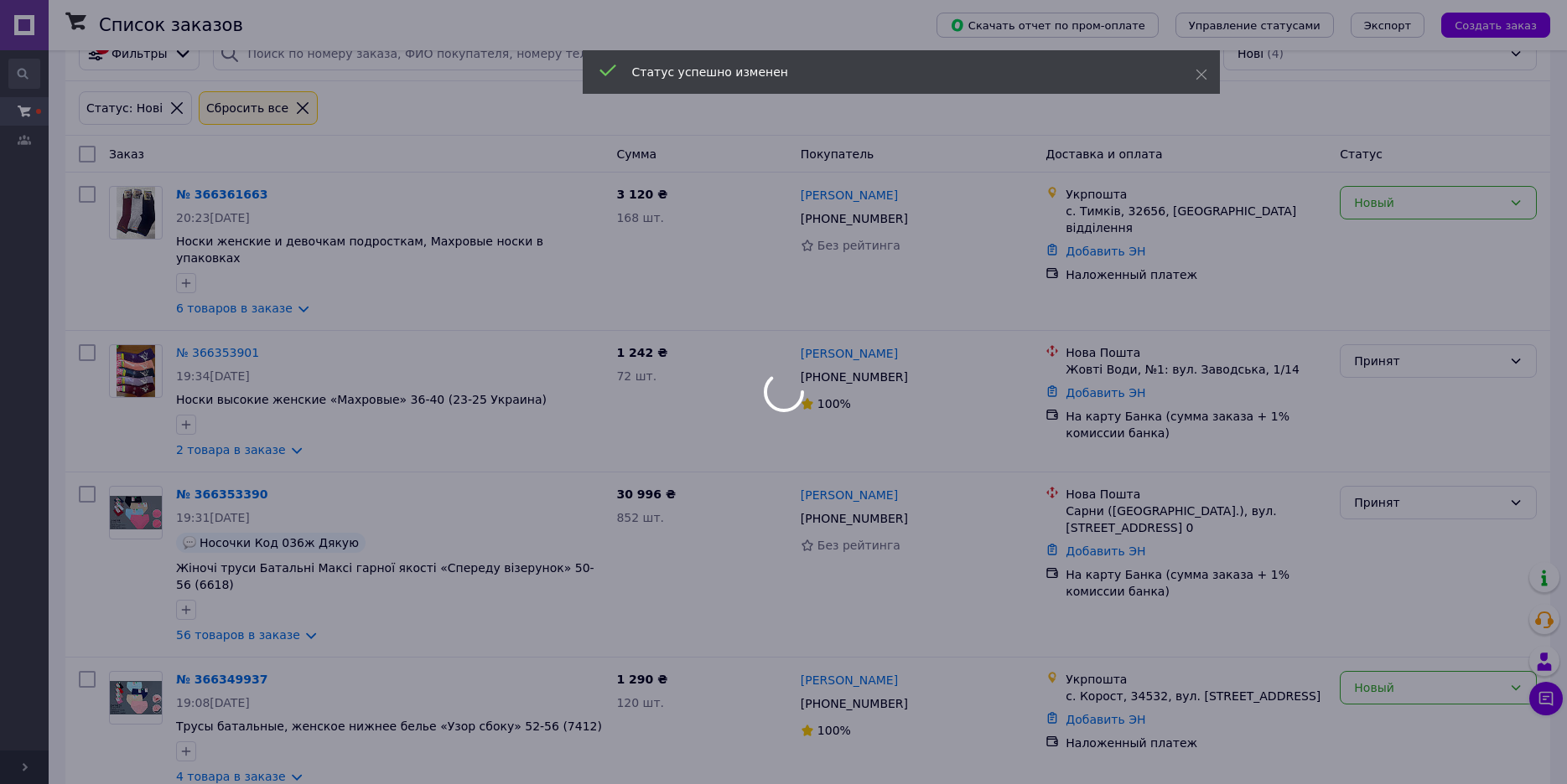
scroll to position [0, 0]
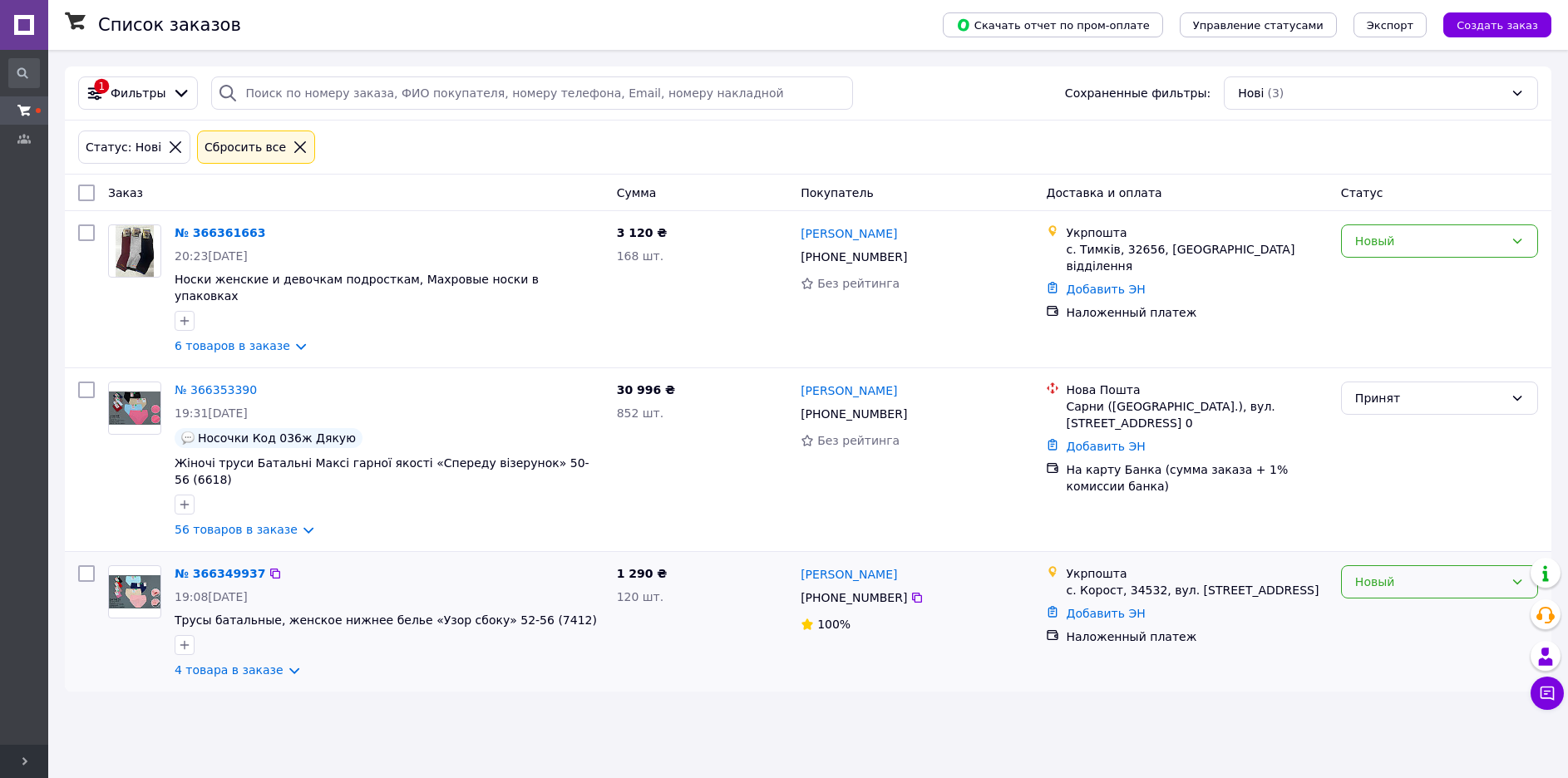
click at [1388, 565] on div "Новый" at bounding box center [1439, 582] width 197 height 33
click at [1381, 586] on li "Принят" at bounding box center [1439, 586] width 195 height 30
click at [1403, 249] on div "Новый" at bounding box center [1429, 240] width 149 height 19
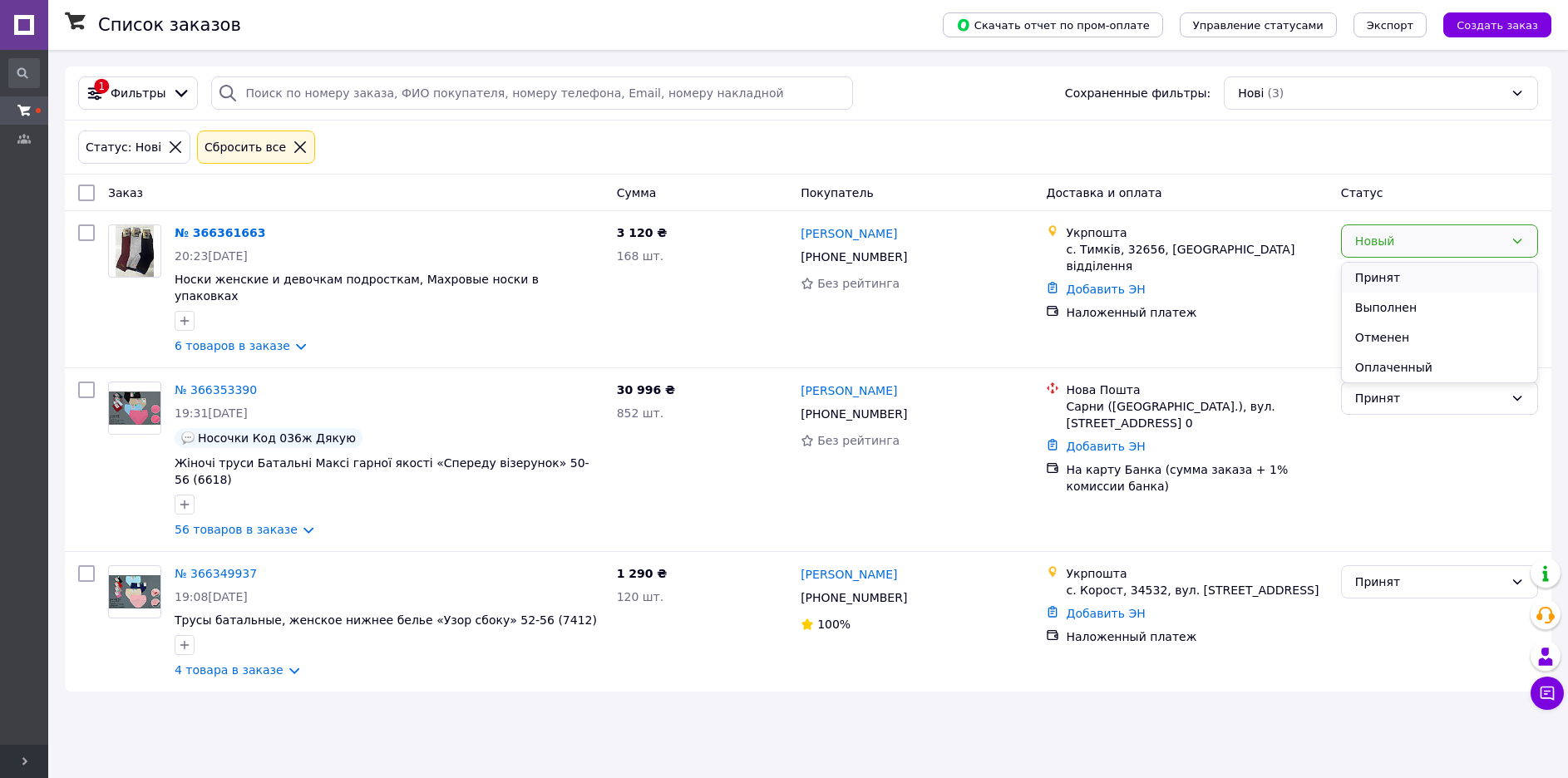
click at [1393, 270] on li "Принят" at bounding box center [1439, 278] width 195 height 30
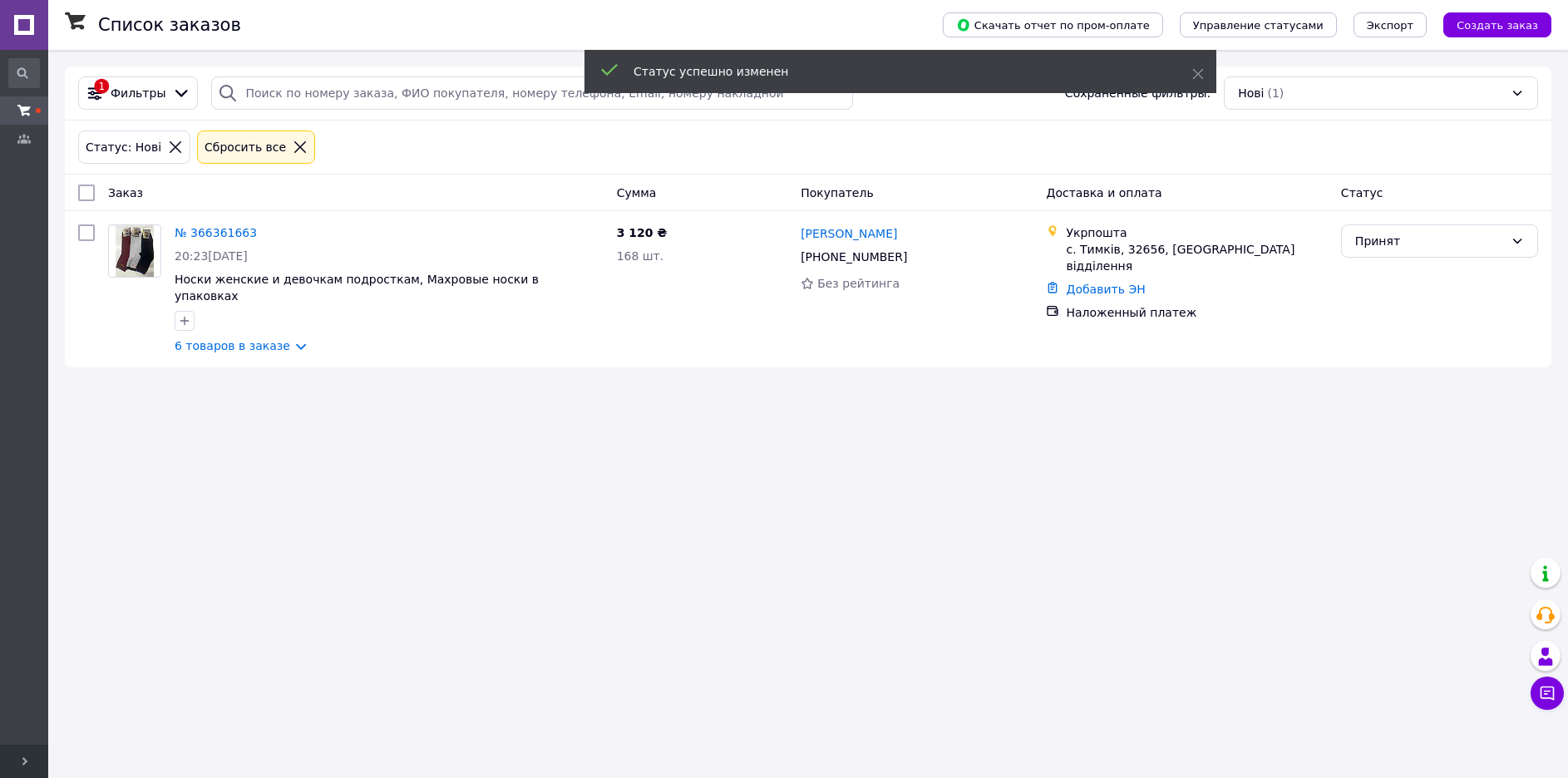
click at [193, 231] on link "№ 366361663" at bounding box center [216, 233] width 83 height 14
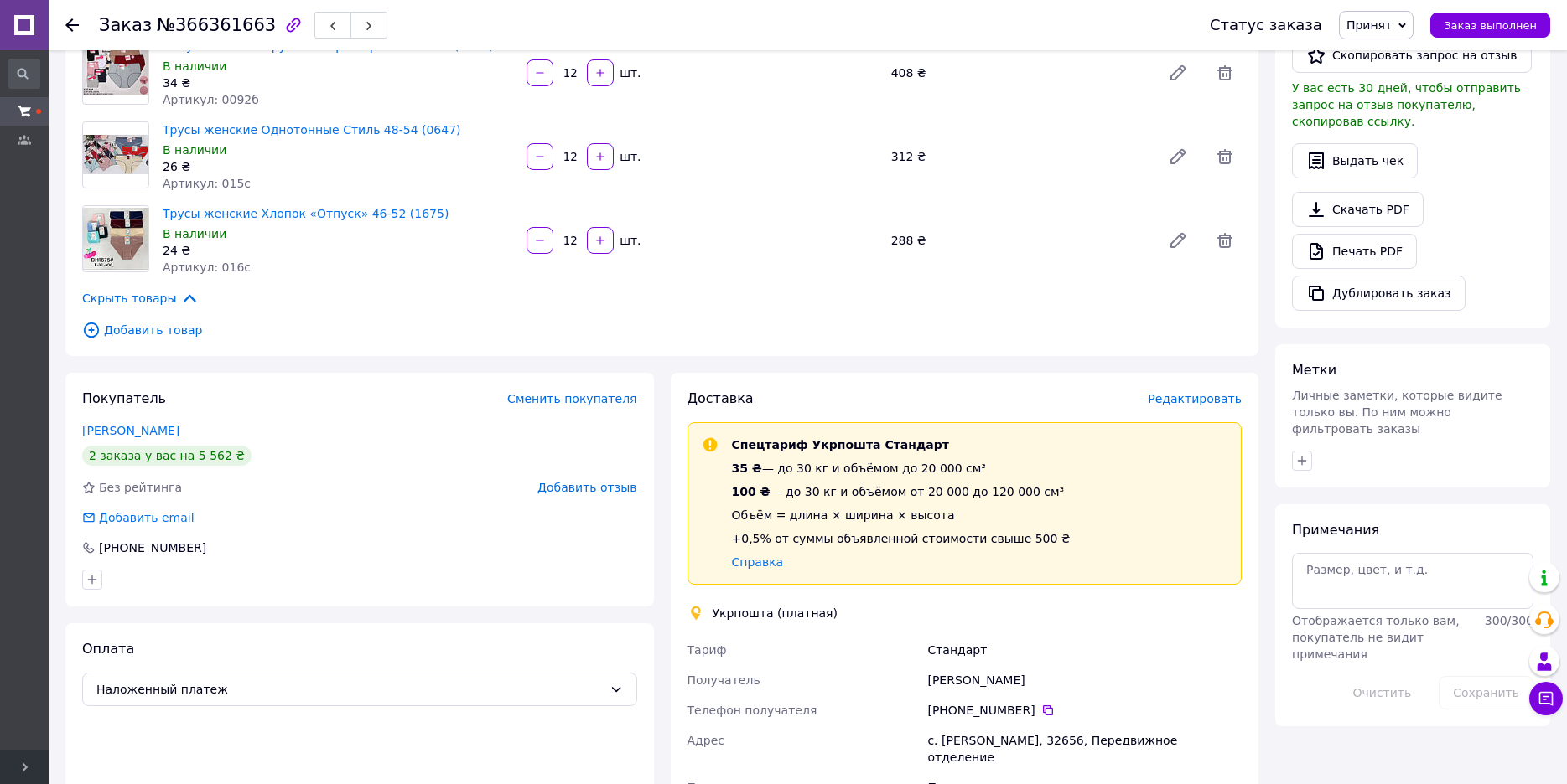
scroll to position [587, 0]
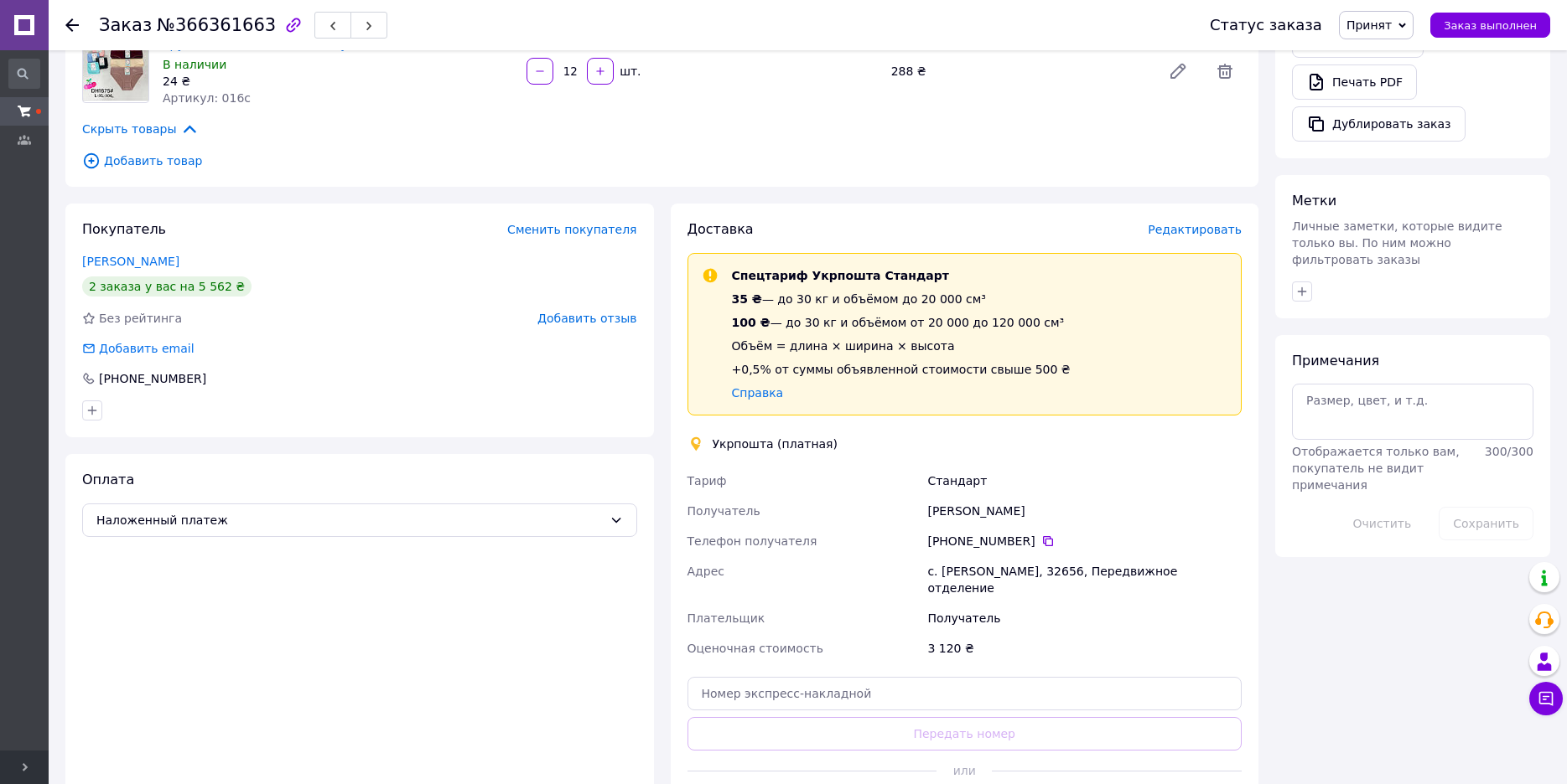
click at [136, 291] on div "2 заказа у вас на 5 562 ₴" at bounding box center [167, 287] width 169 height 20
click at [146, 264] on link "[PERSON_NAME]" at bounding box center [131, 262] width 97 height 14
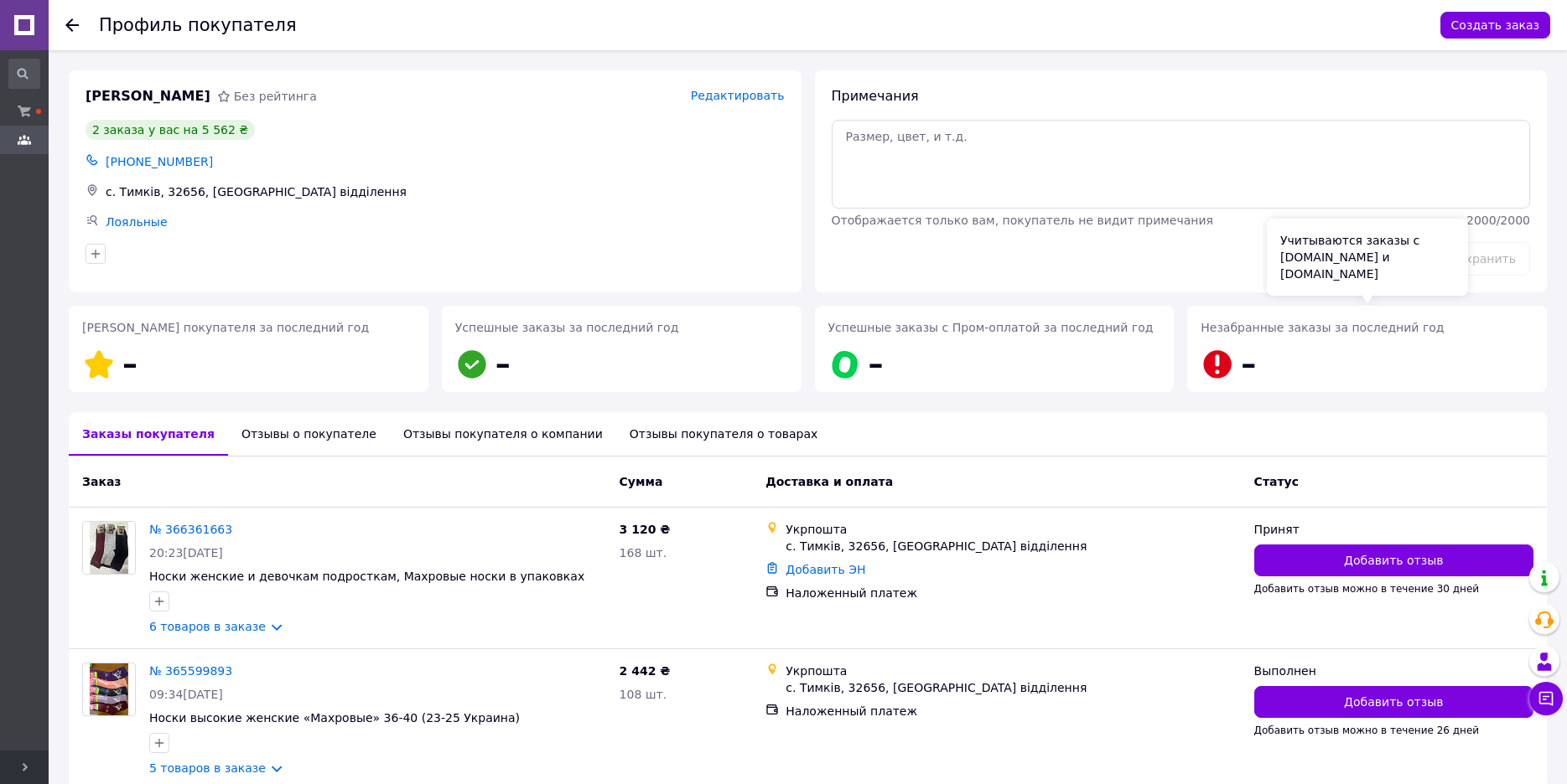
scroll to position [80, 0]
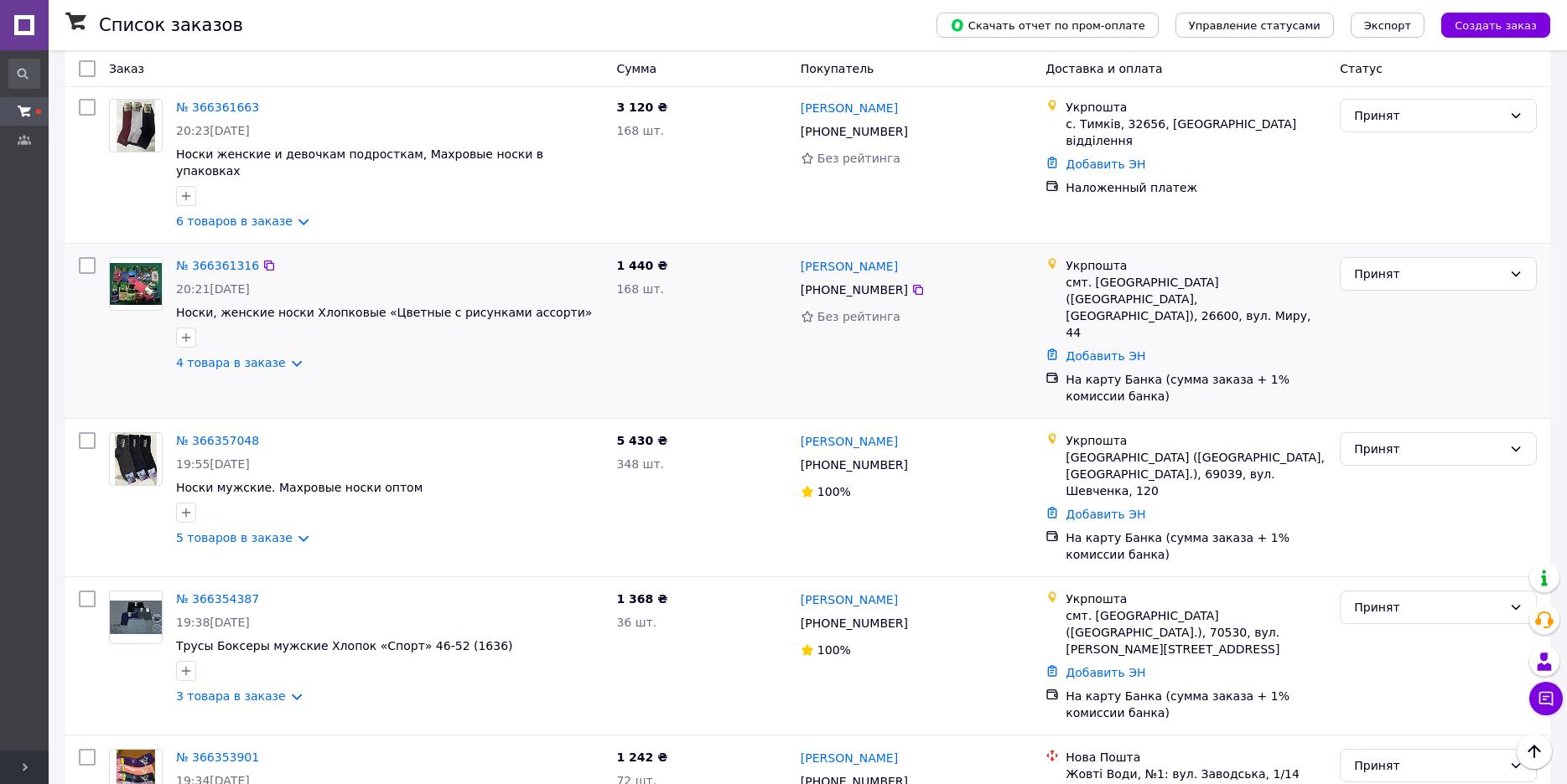
scroll to position [335, 0]
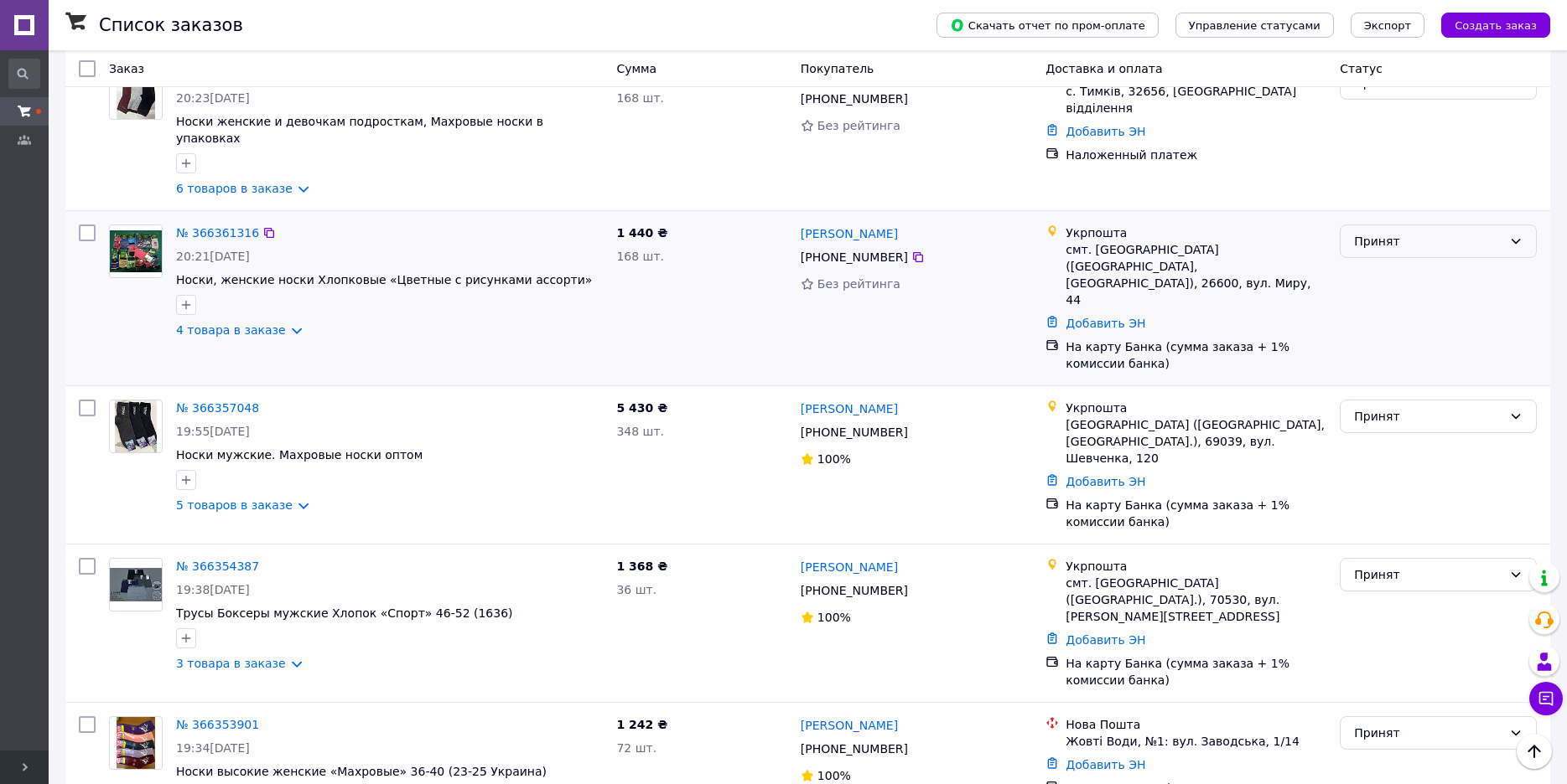
click at [1367, 232] on div "Принят" at bounding box center [1427, 241] width 148 height 19
click at [1367, 228] on li "Выполнен" at bounding box center [1438, 228] width 196 height 30
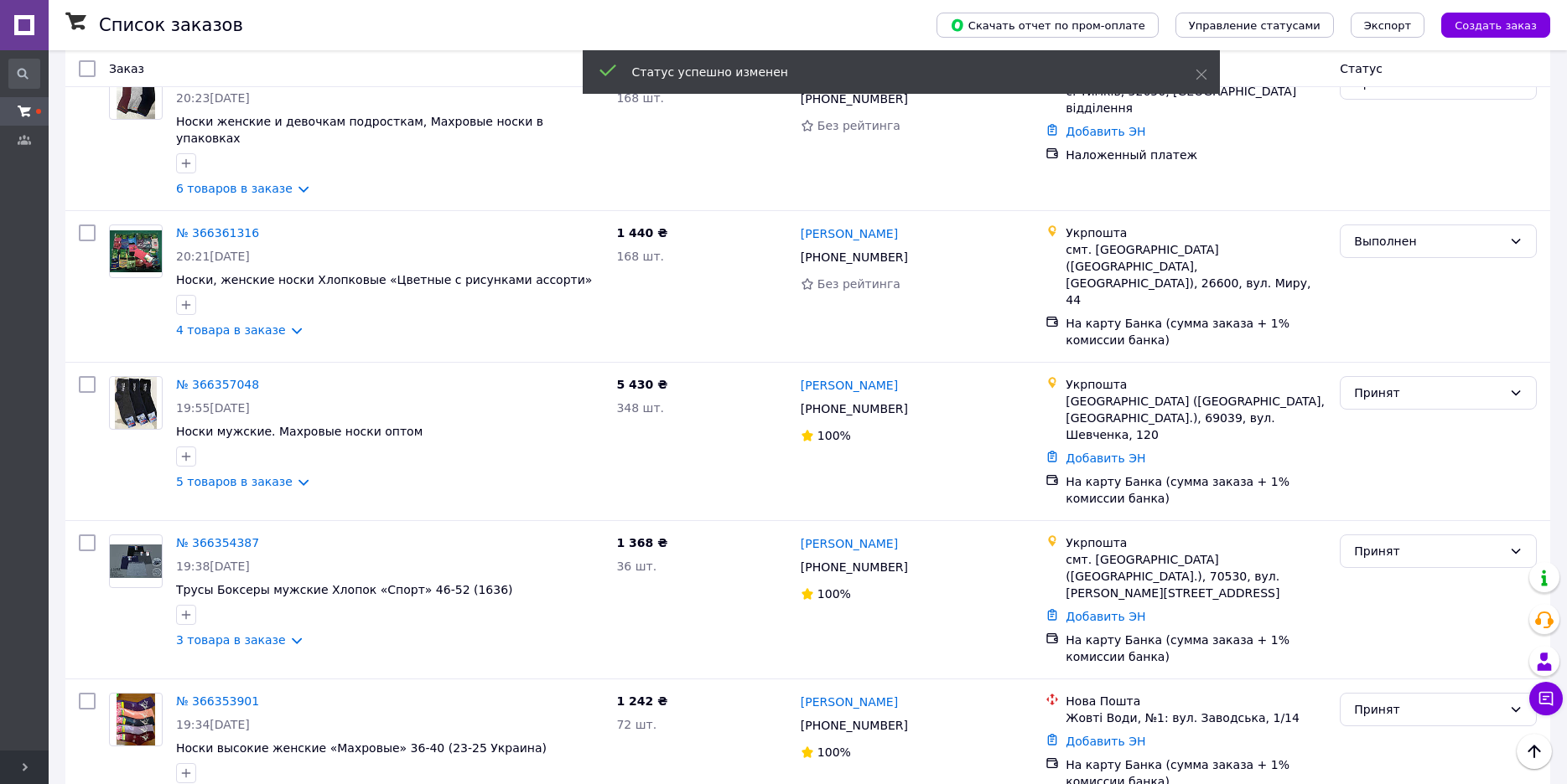
click at [213, 226] on link "№ 366361316" at bounding box center [217, 233] width 83 height 14
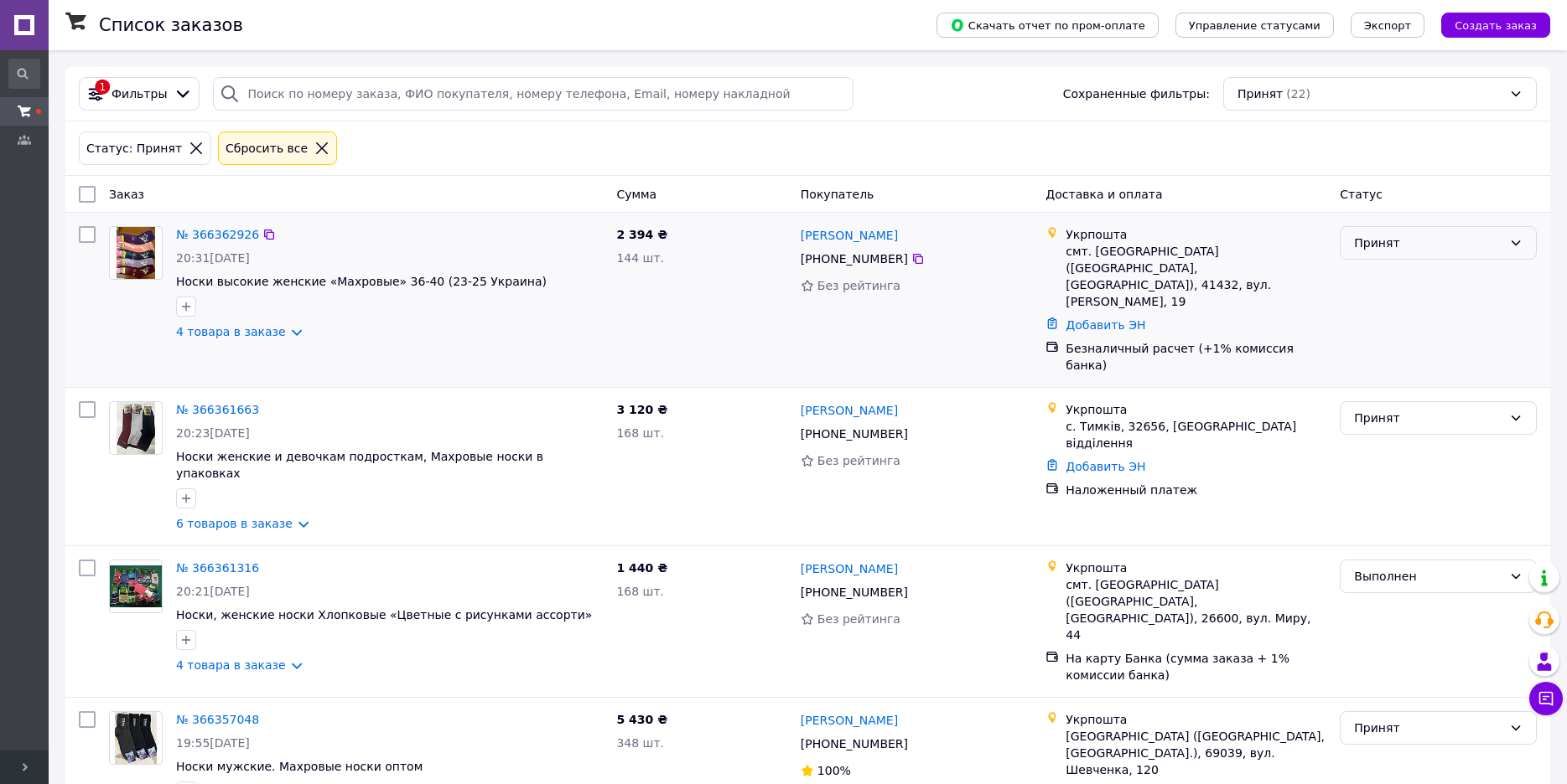
click at [1352, 246] on div "Принят" at bounding box center [1438, 243] width 197 height 34
click at [1362, 278] on li "Выполнен" at bounding box center [1438, 280] width 196 height 30
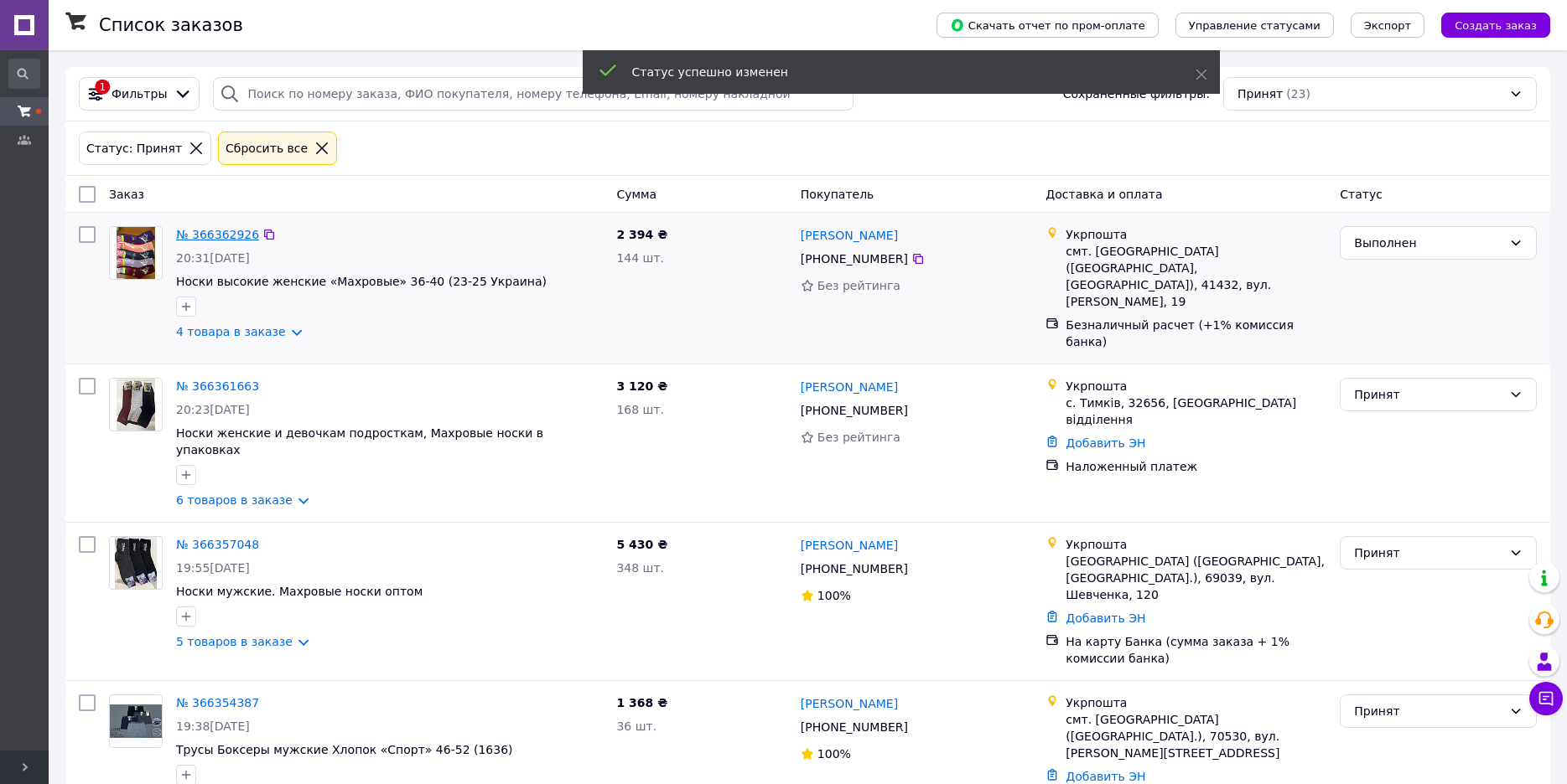
click at [209, 233] on link "№ 366362926" at bounding box center [217, 235] width 83 height 14
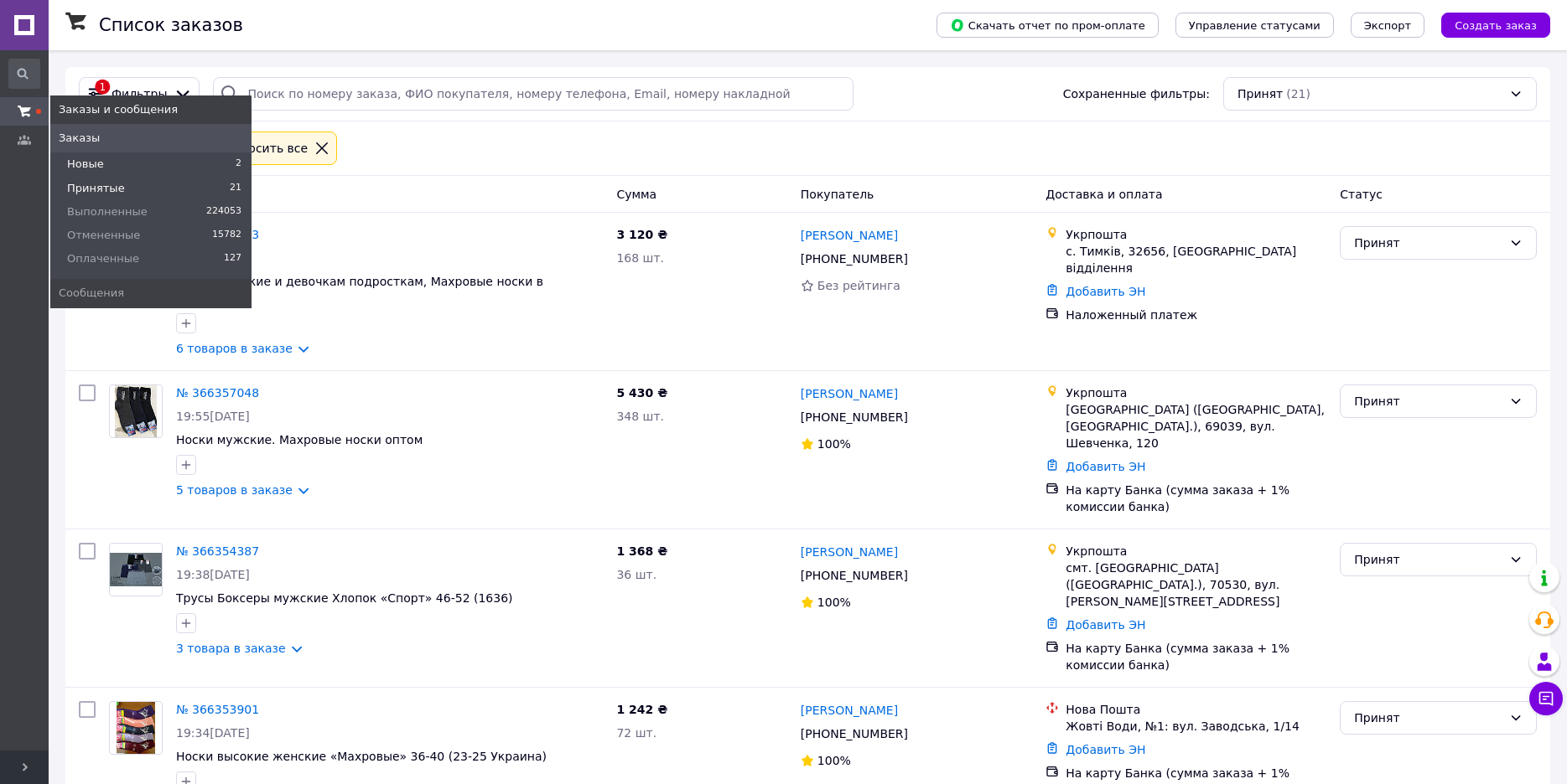
click at [101, 163] on li "Новые 2" at bounding box center [151, 165] width 202 height 24
